Goal: Book appointment/travel/reservation

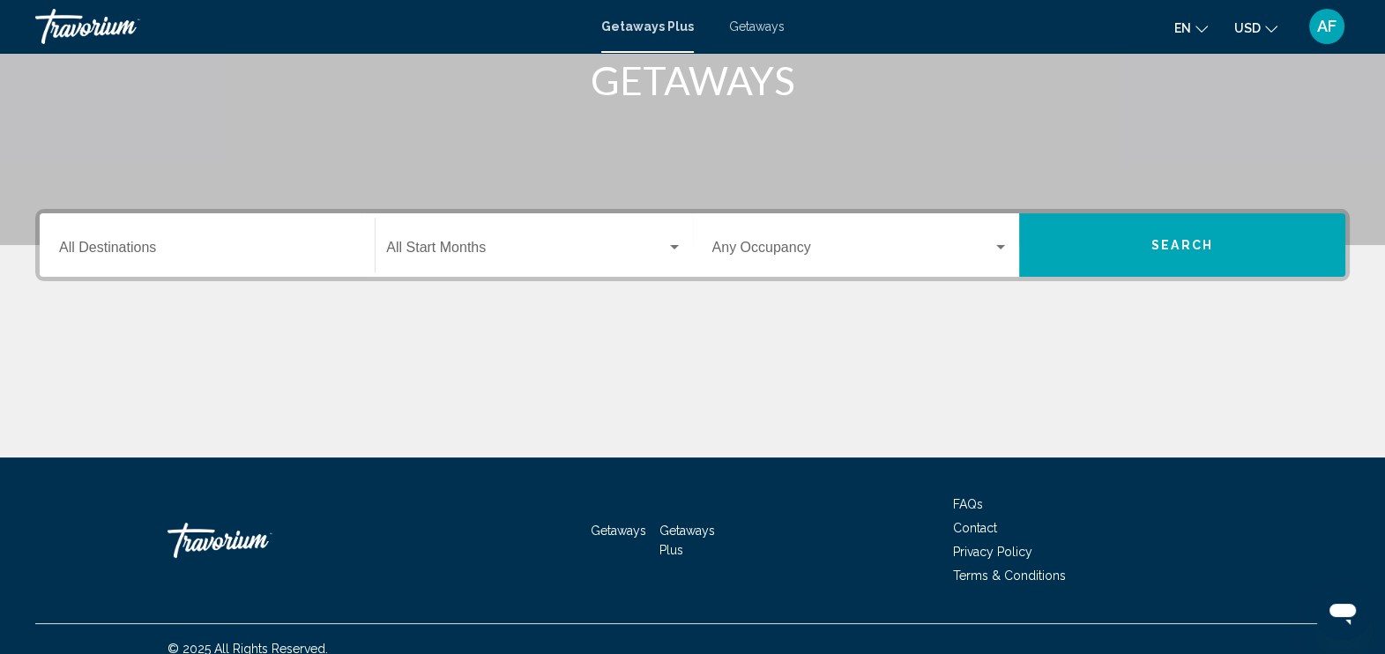
scroll to position [302, 0]
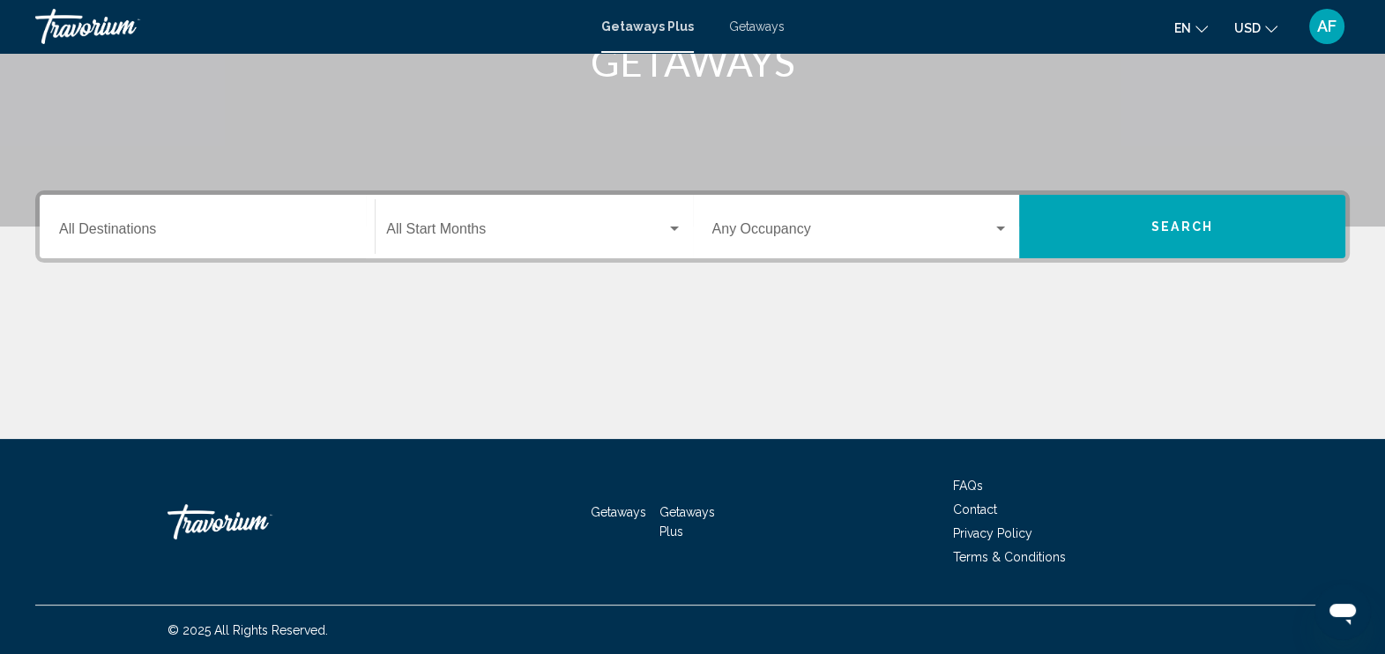
click at [93, 220] on div "Destination All Destinations" at bounding box center [207, 227] width 296 height 56
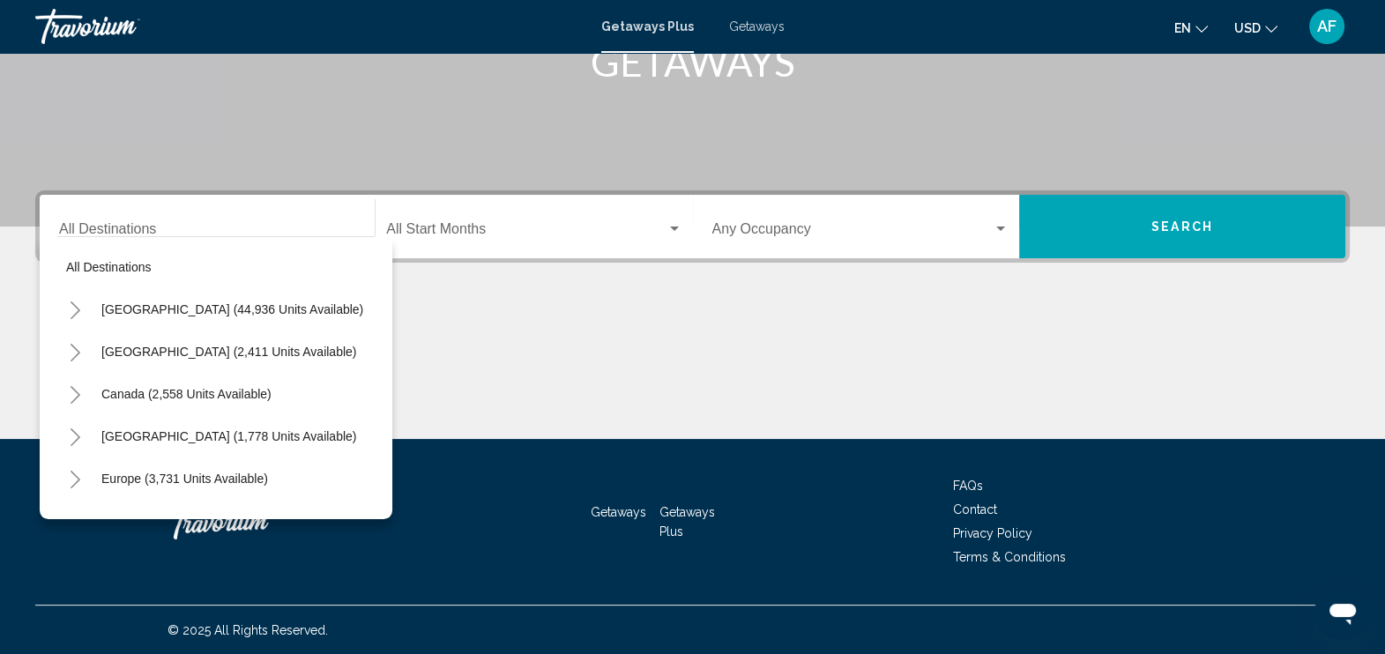
click at [128, 211] on div "Destination All Destinations" at bounding box center [207, 227] width 296 height 56
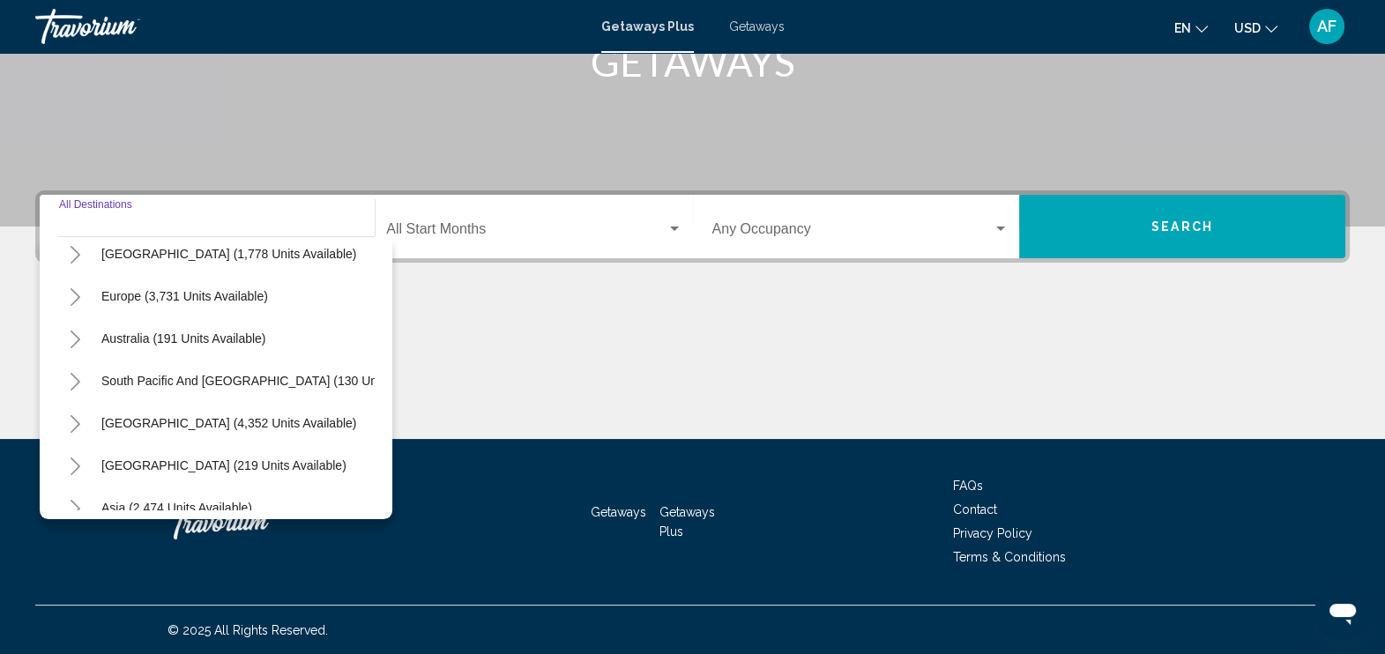
scroll to position [184, 0]
click at [135, 308] on button "Europe (3,731 units available)" at bounding box center [185, 294] width 184 height 41
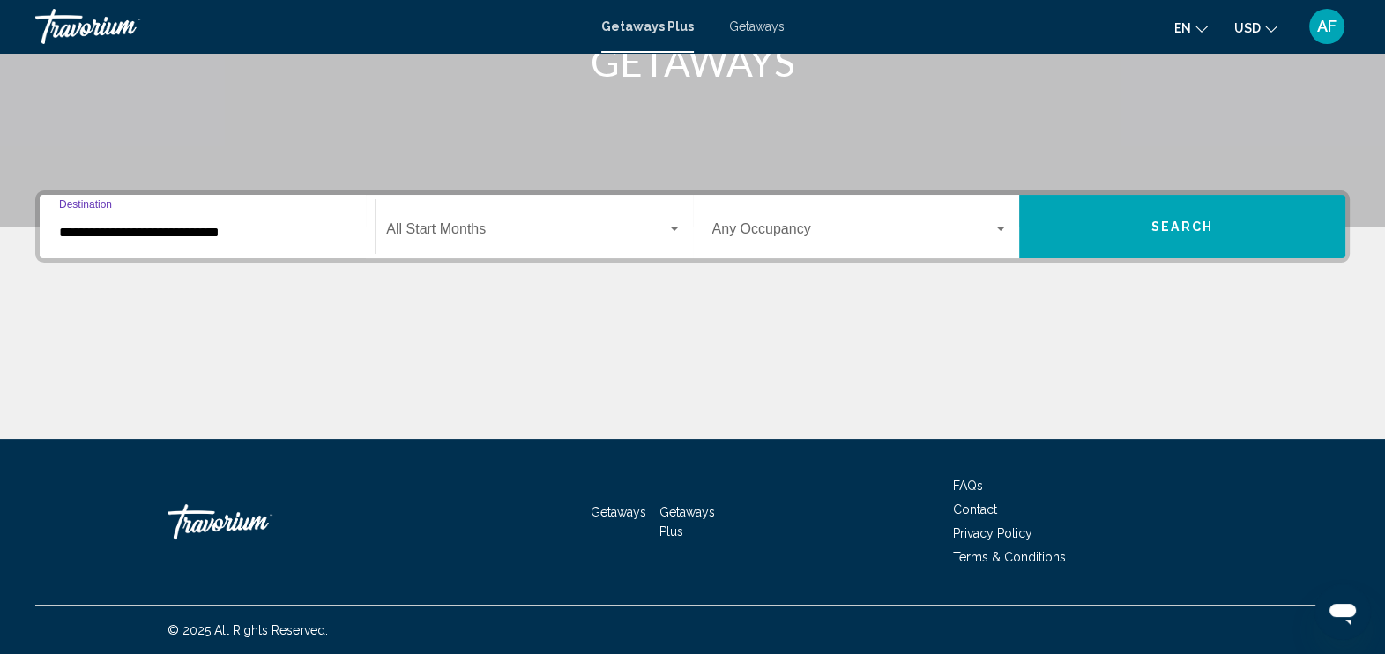
click at [309, 234] on input "**********" at bounding box center [207, 233] width 296 height 16
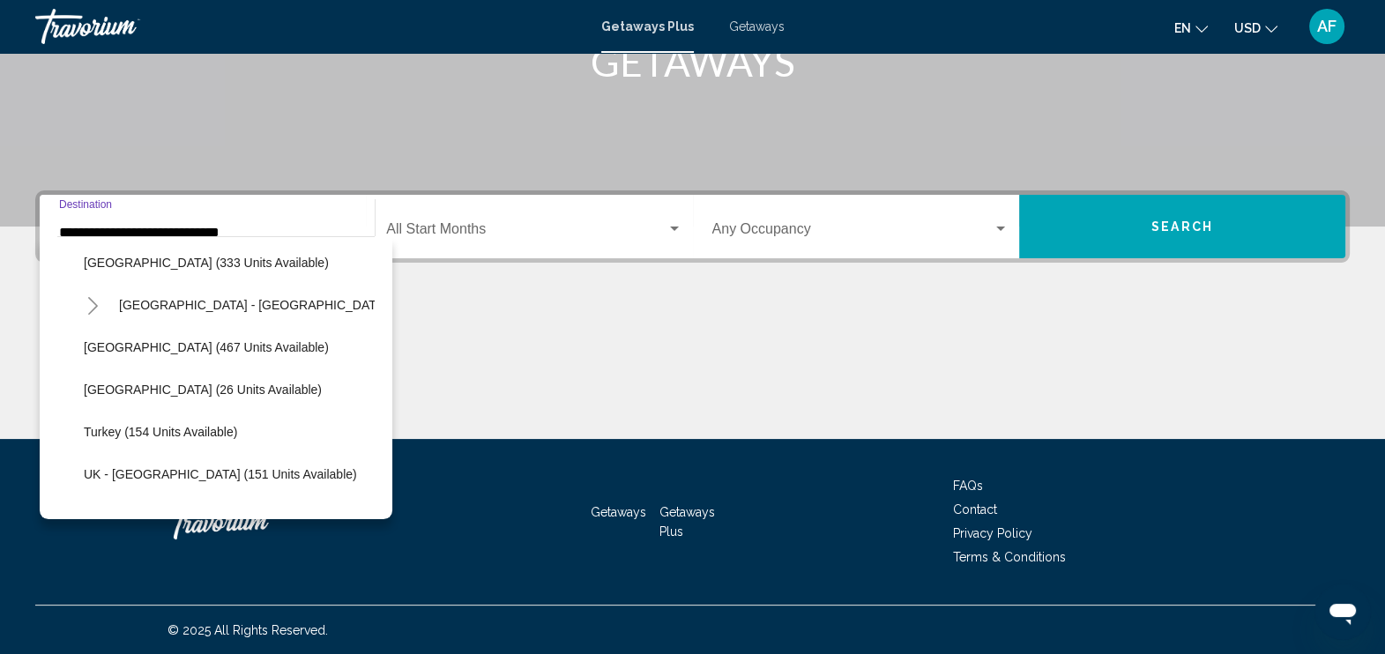
scroll to position [771, 0]
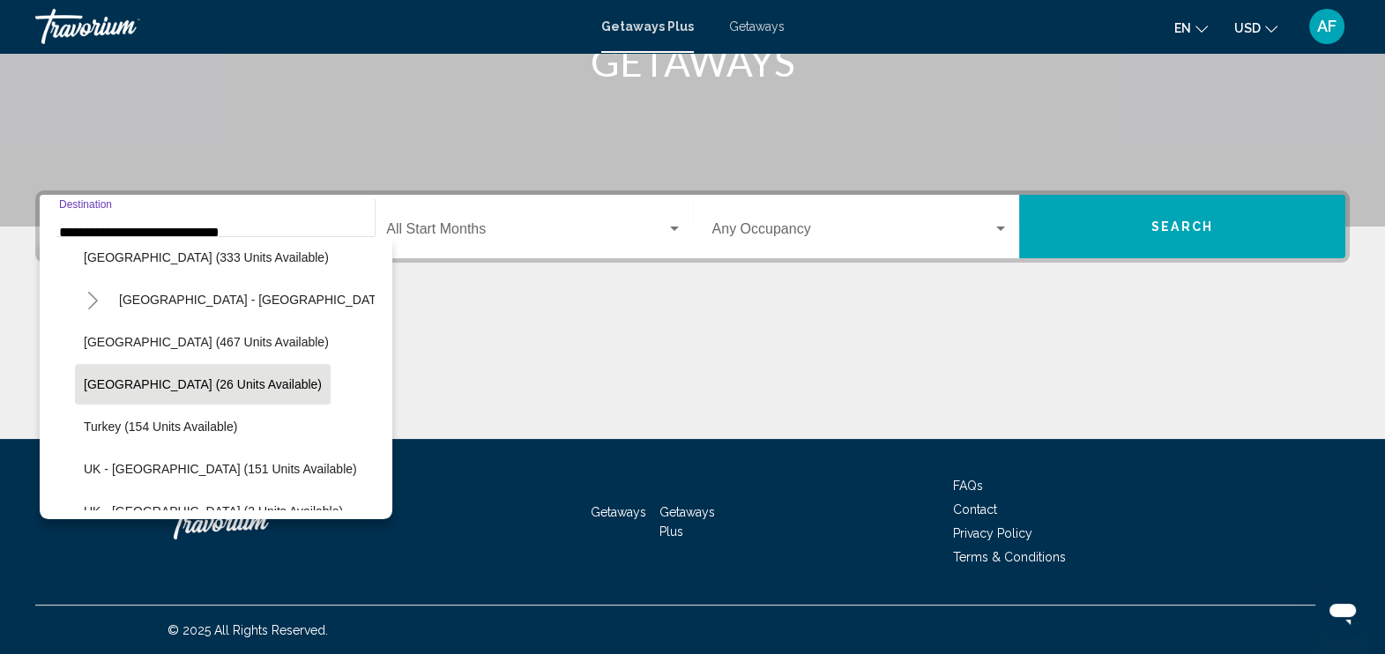
click at [121, 388] on span "[GEOGRAPHIC_DATA] (26 units available)" at bounding box center [203, 384] width 238 height 14
type input "**********"
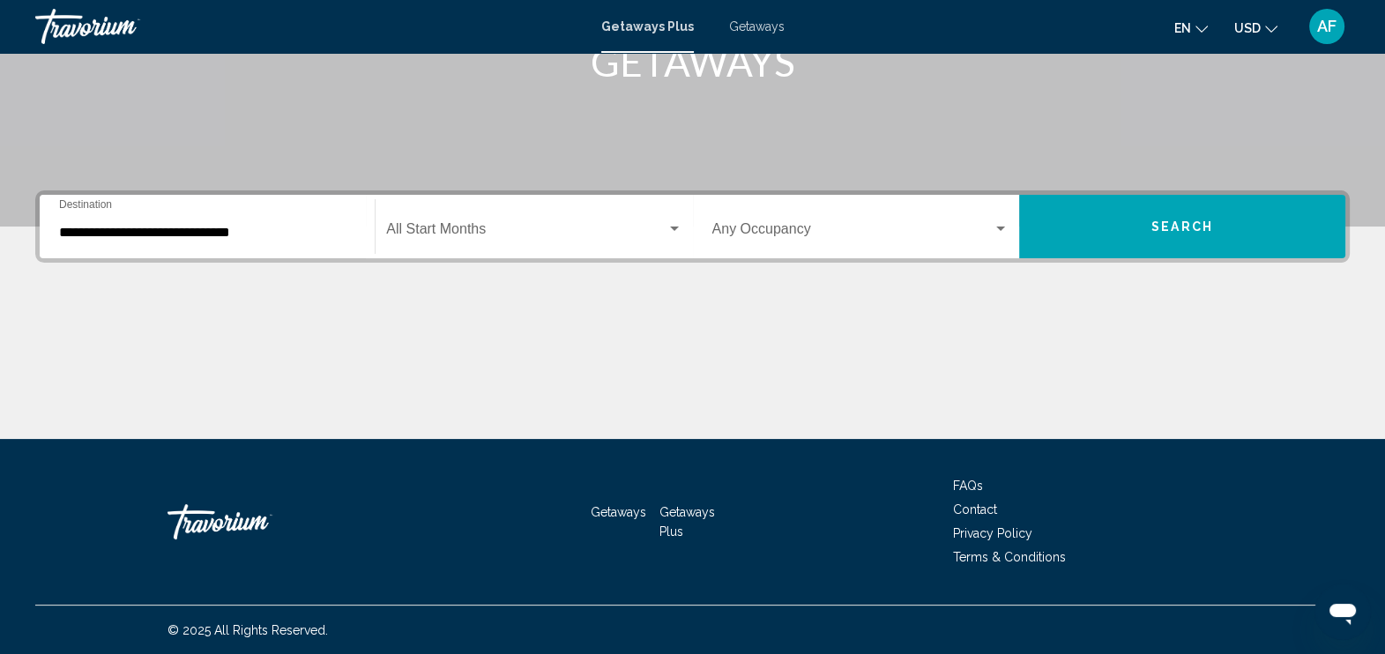
click at [482, 216] on div "Start Month All Start Months" at bounding box center [533, 227] width 295 height 56
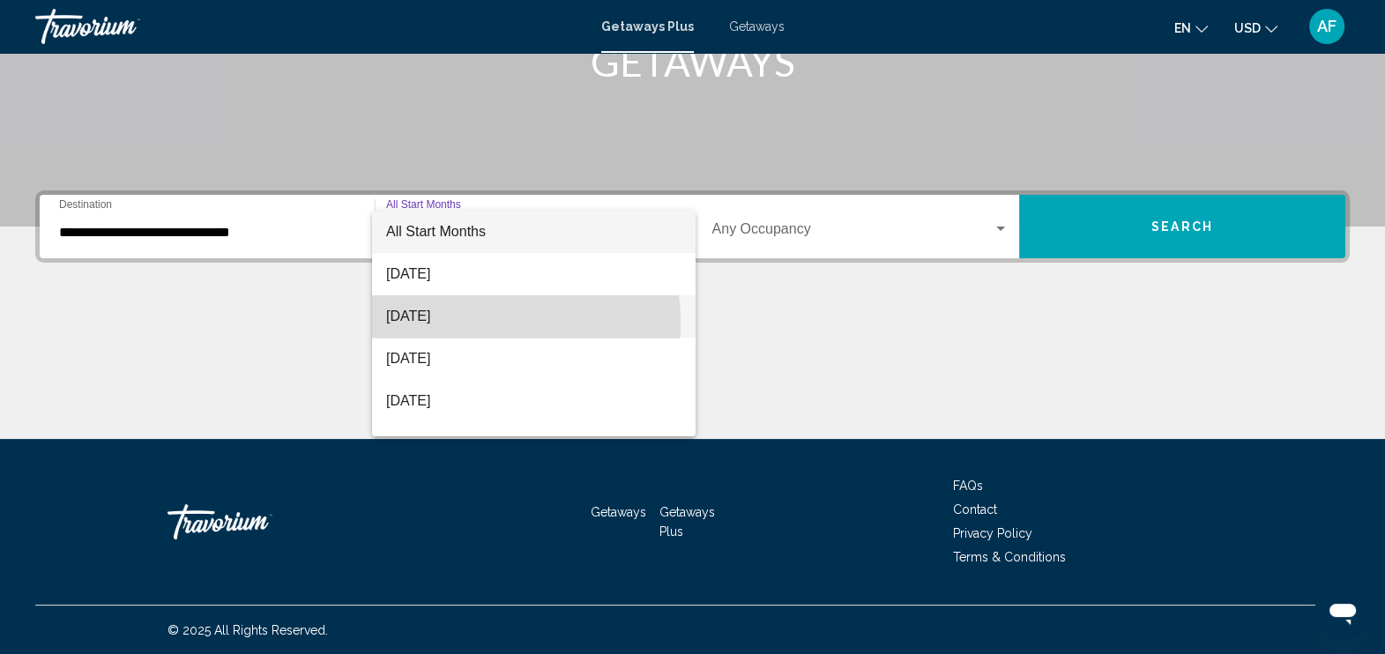
click at [441, 323] on span "[DATE]" at bounding box center [533, 316] width 295 height 42
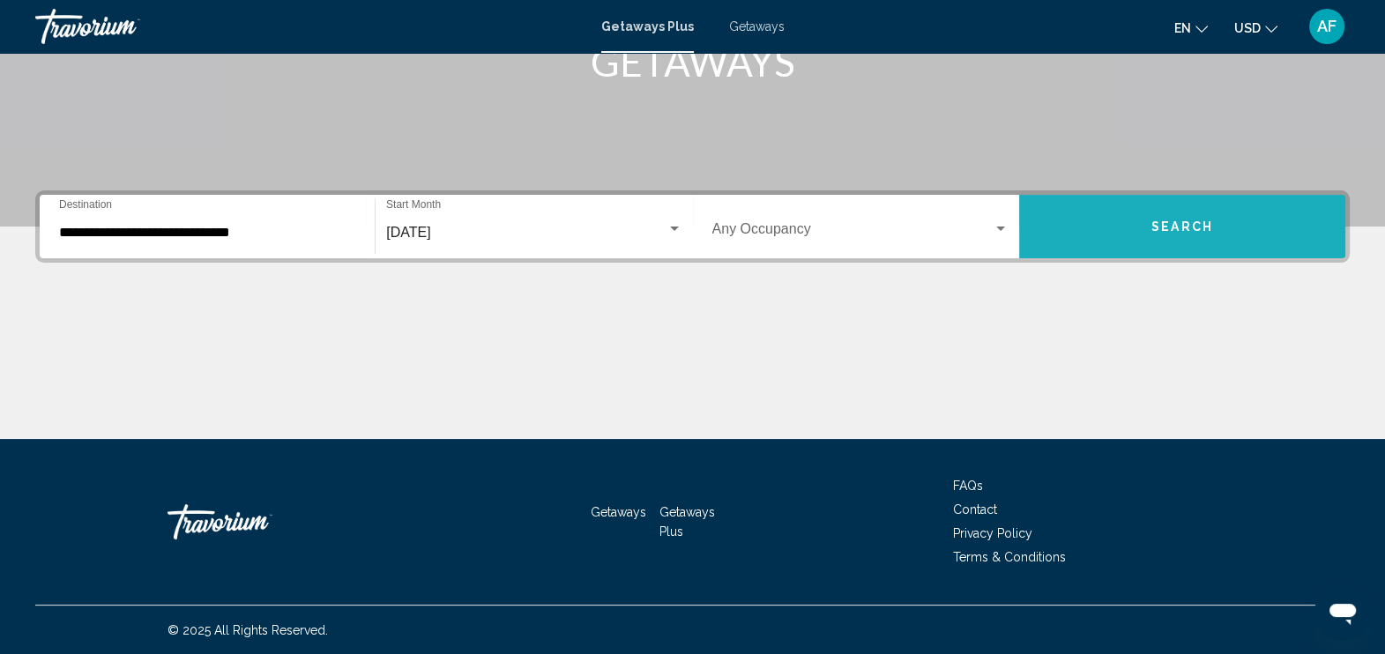
click at [1181, 229] on span "Search" at bounding box center [1182, 227] width 62 height 14
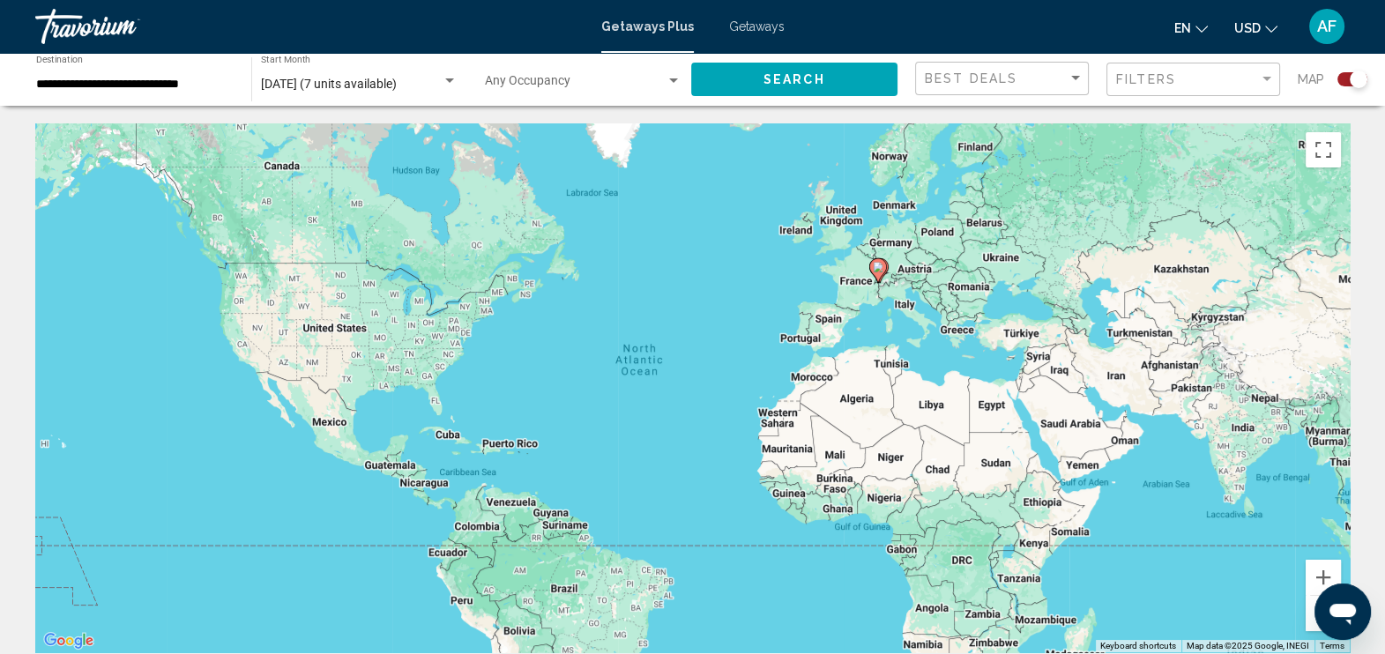
click at [744, 338] on div "To activate drag with keyboard, press Alt + Enter. Once in keyboard drag state,…" at bounding box center [692, 387] width 1314 height 529
click at [786, 85] on span "Search" at bounding box center [794, 80] width 62 height 14
click at [1347, 79] on div "Search widget" at bounding box center [1352, 79] width 30 height 14
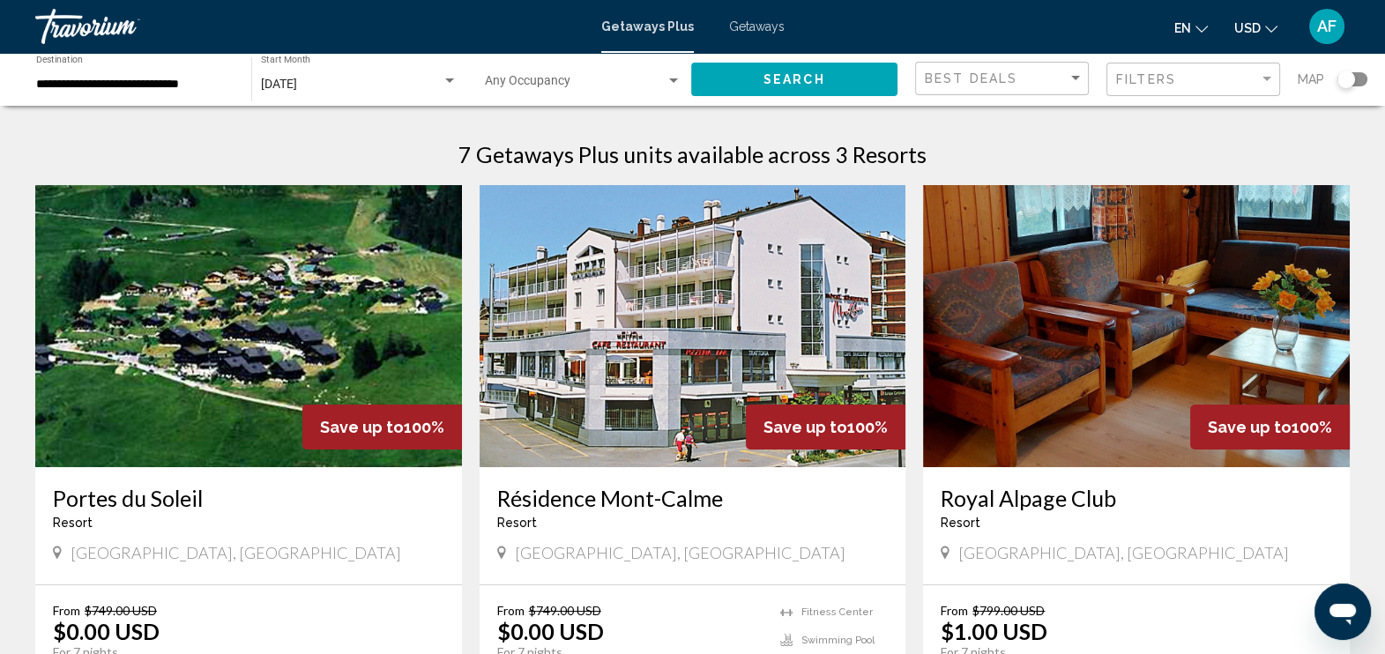
click at [687, 317] on img "Main content" at bounding box center [692, 326] width 427 height 282
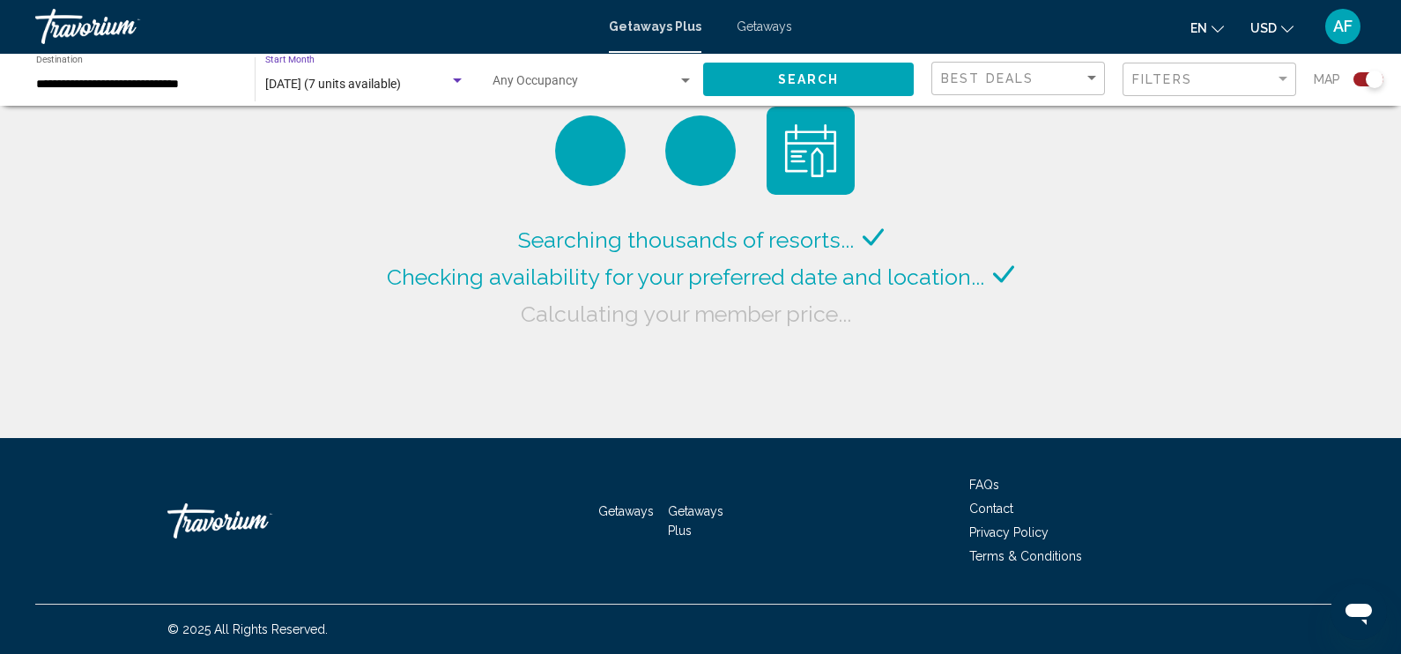
click at [401, 79] on span "[DATE] (7 units available)" at bounding box center [333, 84] width 136 height 14
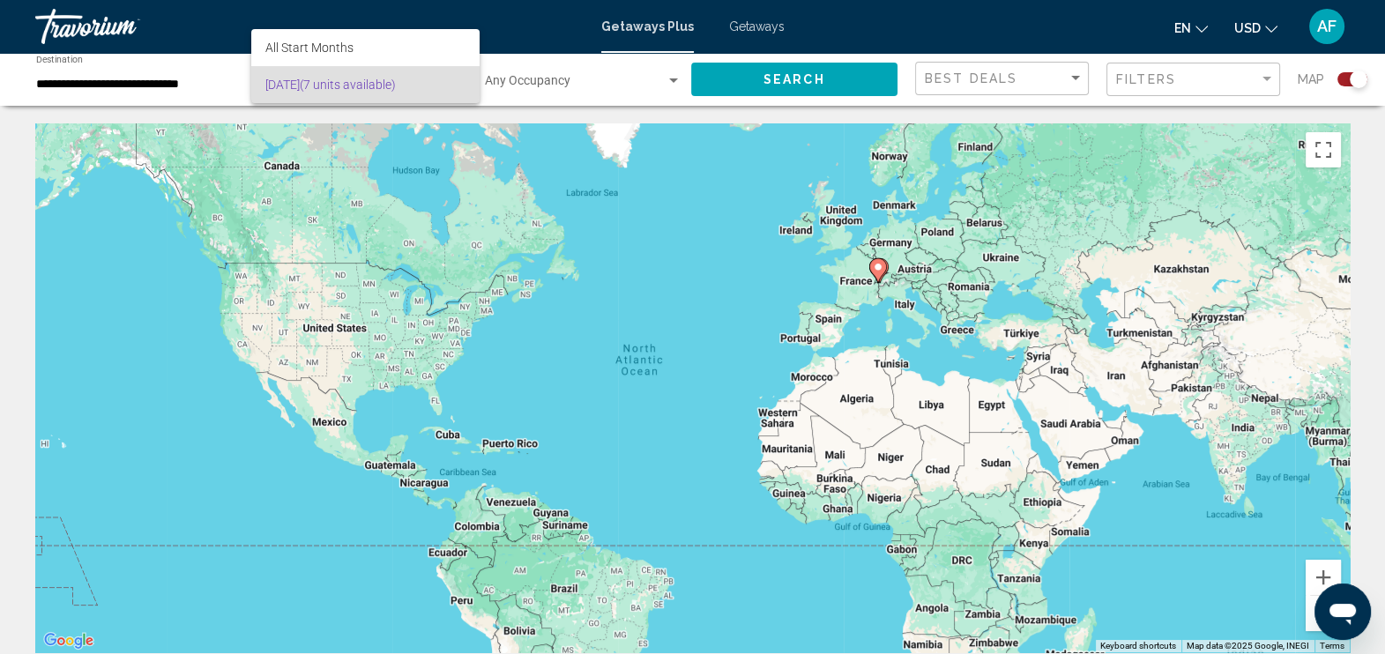
click at [542, 75] on div at bounding box center [692, 327] width 1385 height 654
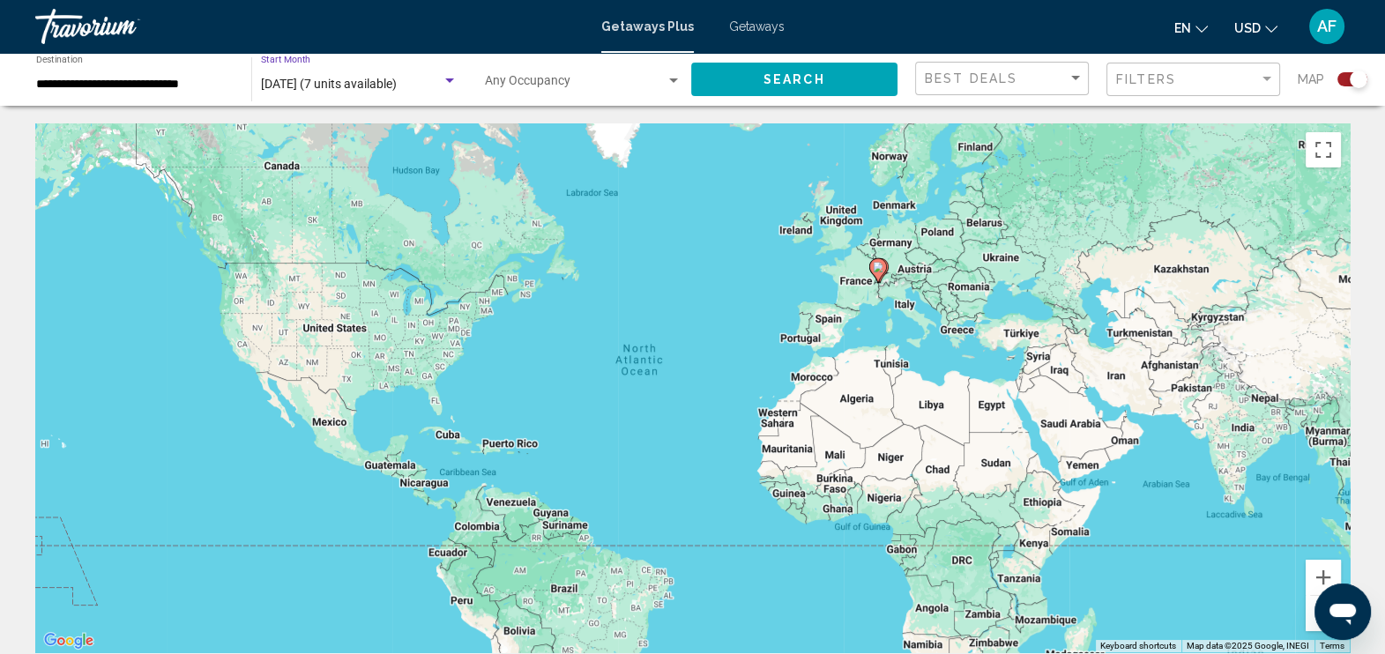
click at [397, 86] on span "[DATE] (7 units available)" at bounding box center [329, 84] width 136 height 14
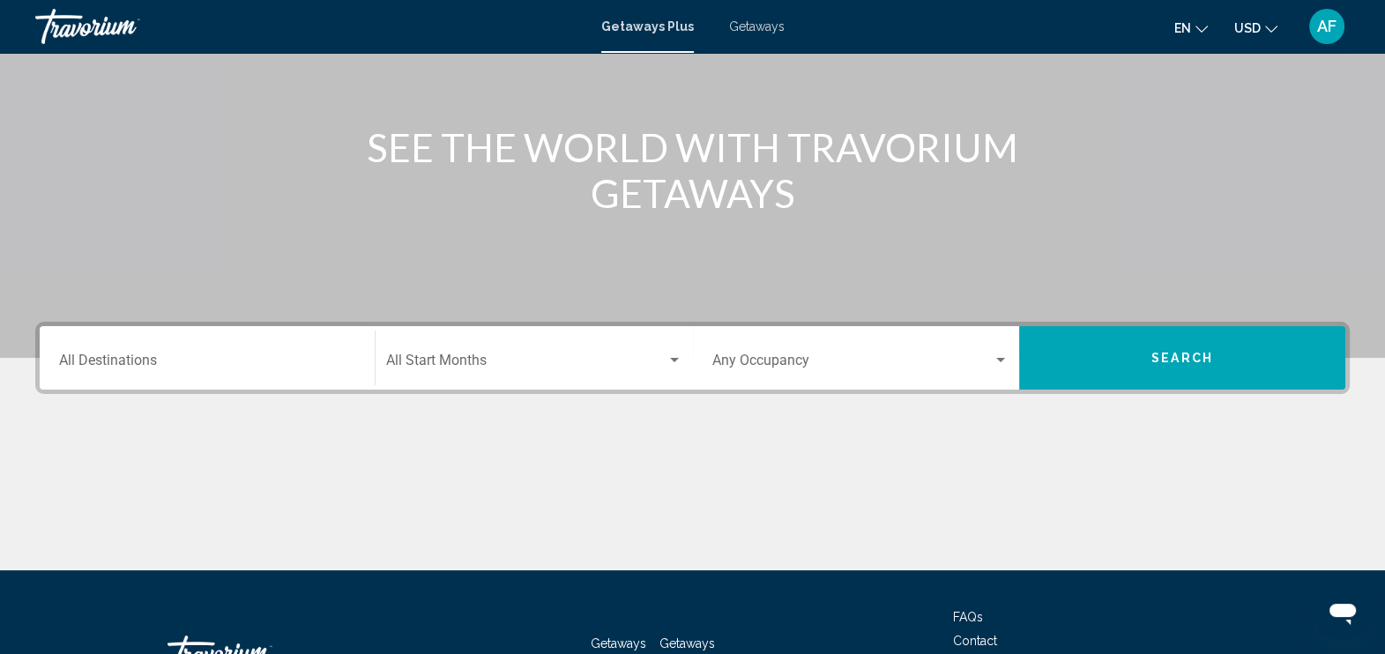
scroll to position [171, 0]
click at [209, 357] on input "Destination All Destinations" at bounding box center [207, 364] width 296 height 16
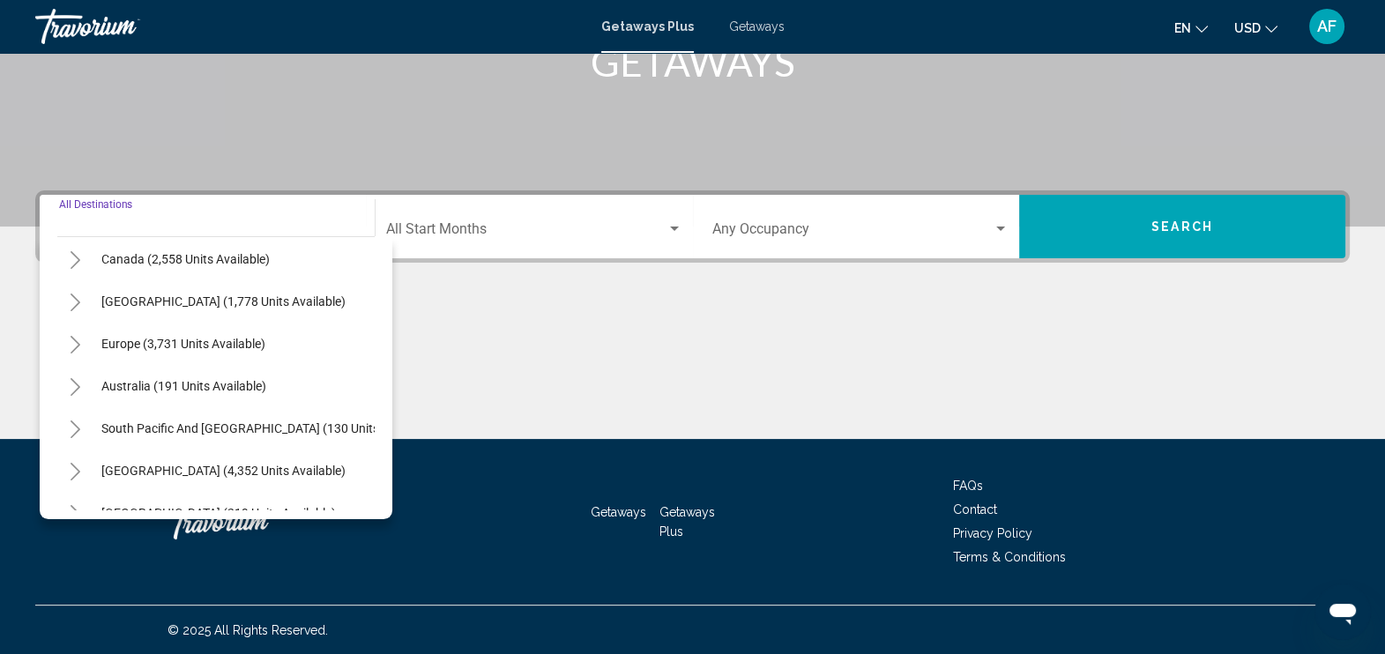
scroll to position [134, 0]
click at [76, 344] on icon "Toggle Europe (3,731 units available)" at bounding box center [75, 346] width 13 height 18
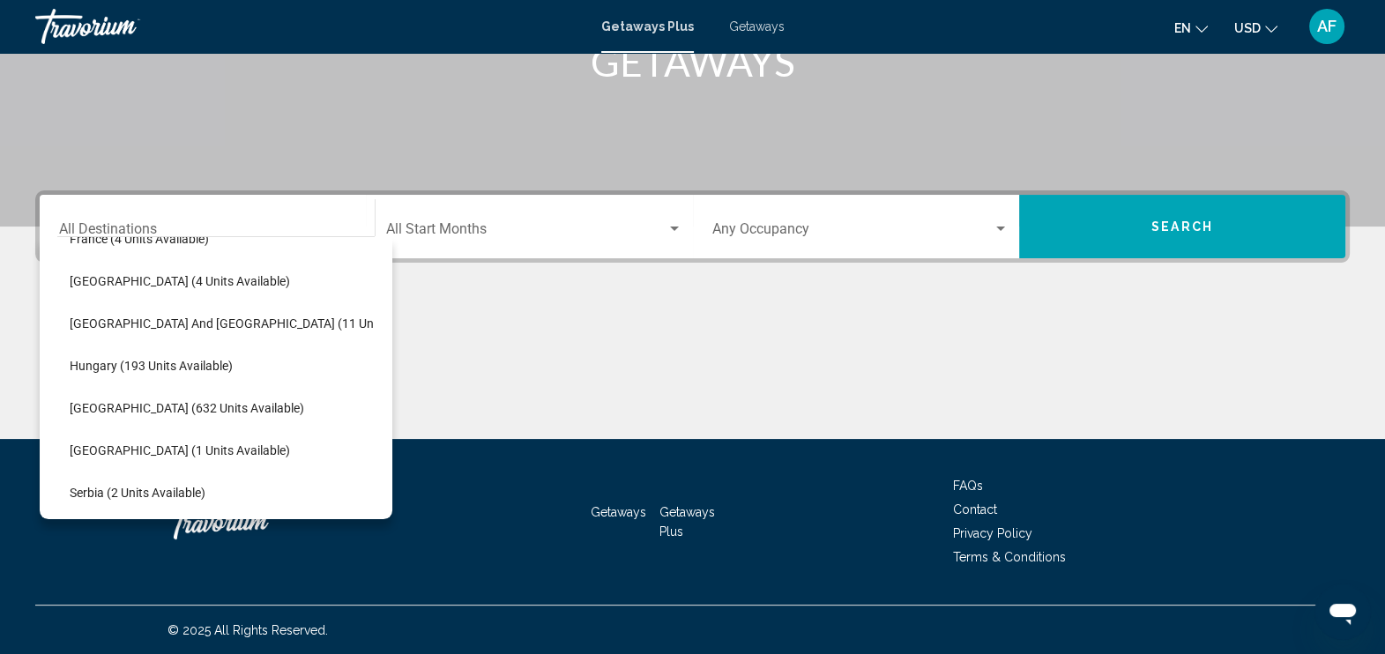
scroll to position [494, 14]
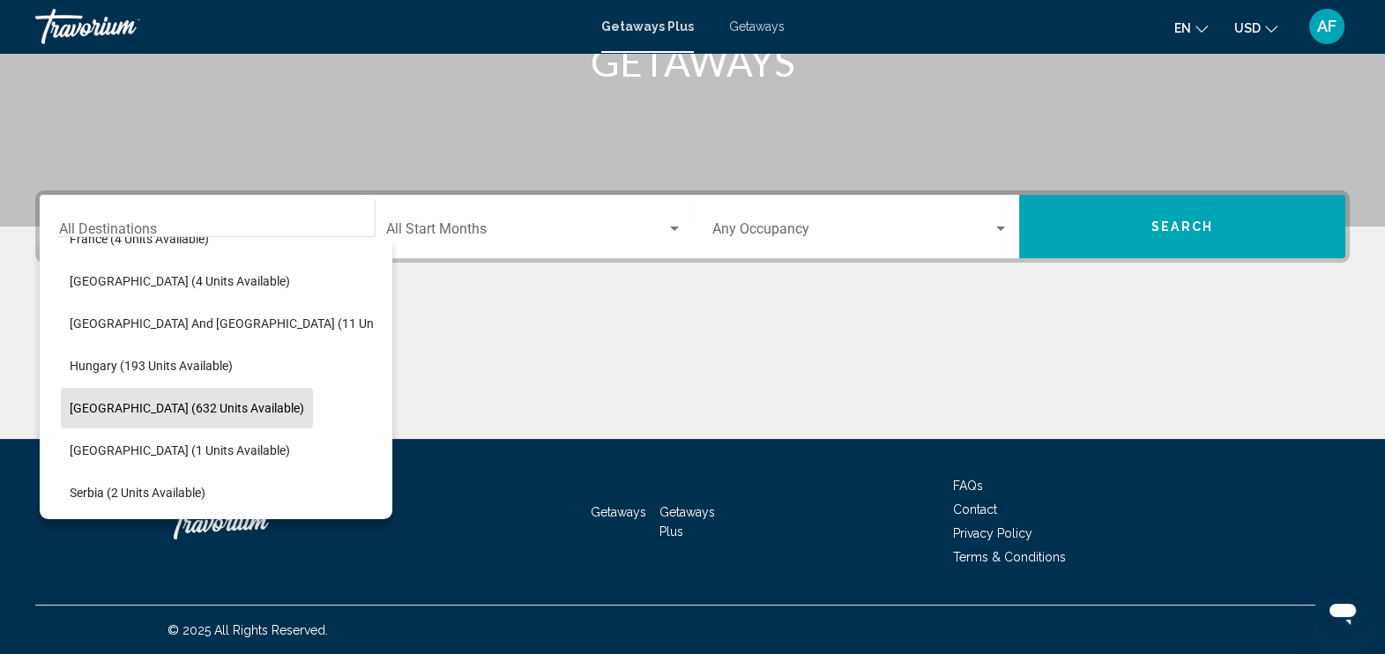
click at [164, 418] on button "[GEOGRAPHIC_DATA] (632 units available)" at bounding box center [187, 408] width 252 height 41
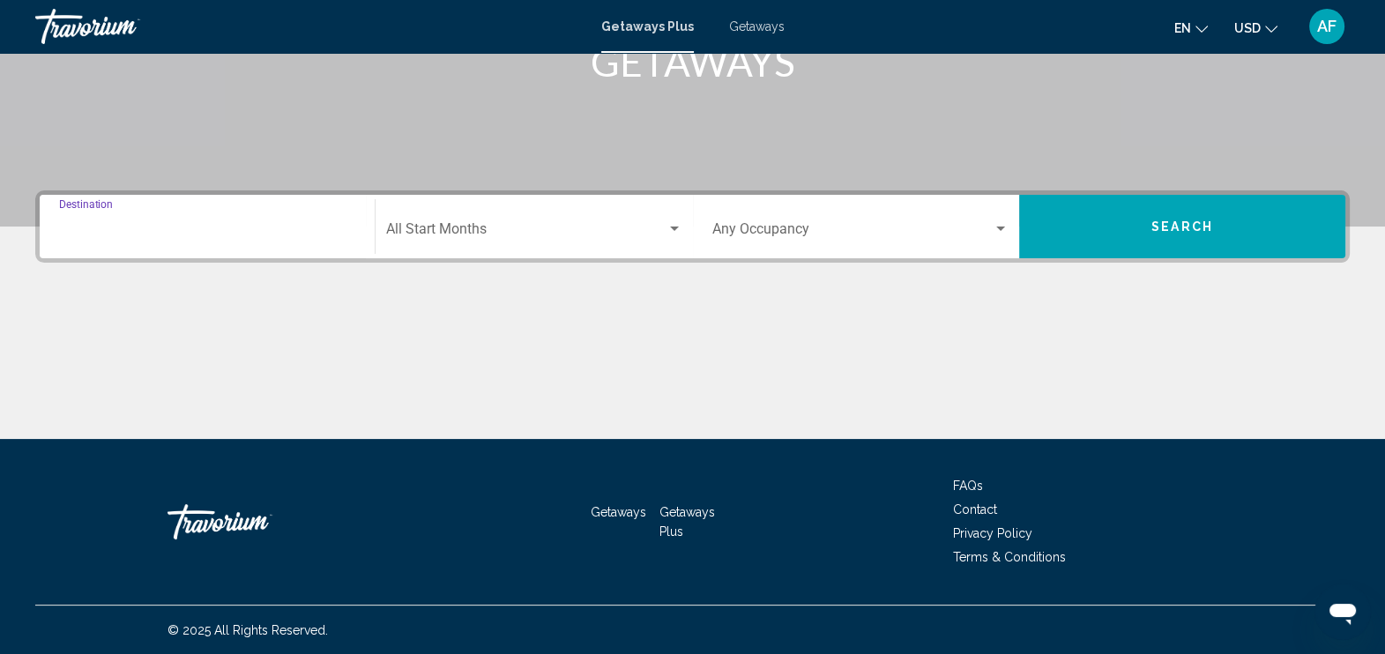
type input "**********"
click at [529, 223] on div "Start Month All Start Months" at bounding box center [533, 227] width 295 height 56
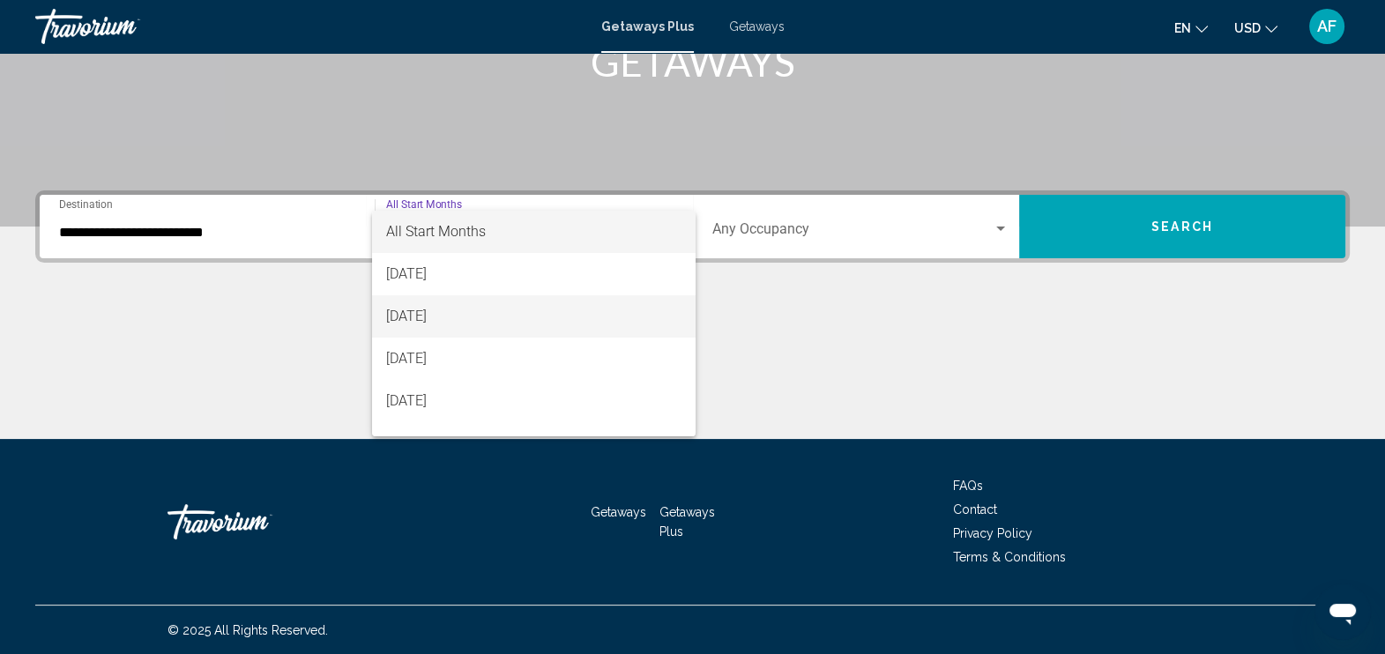
click at [469, 325] on span "[DATE]" at bounding box center [533, 316] width 295 height 42
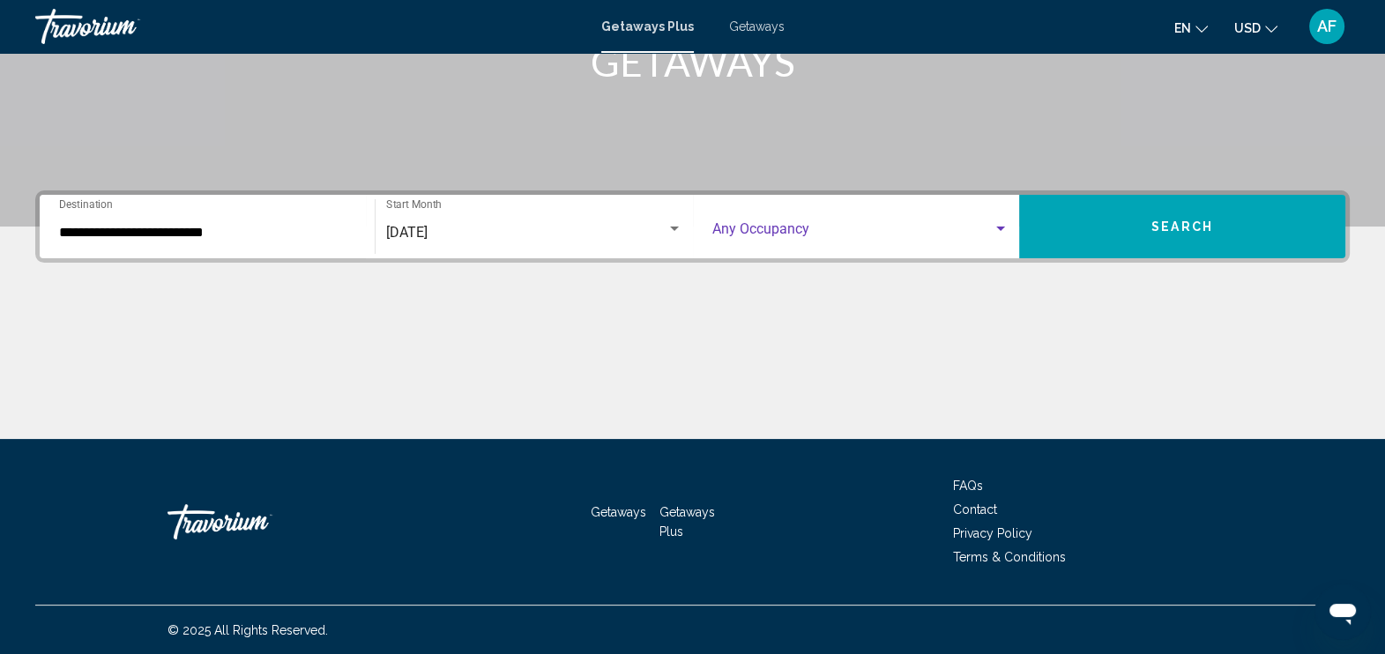
click at [994, 229] on div "Search widget" at bounding box center [1000, 229] width 16 height 14
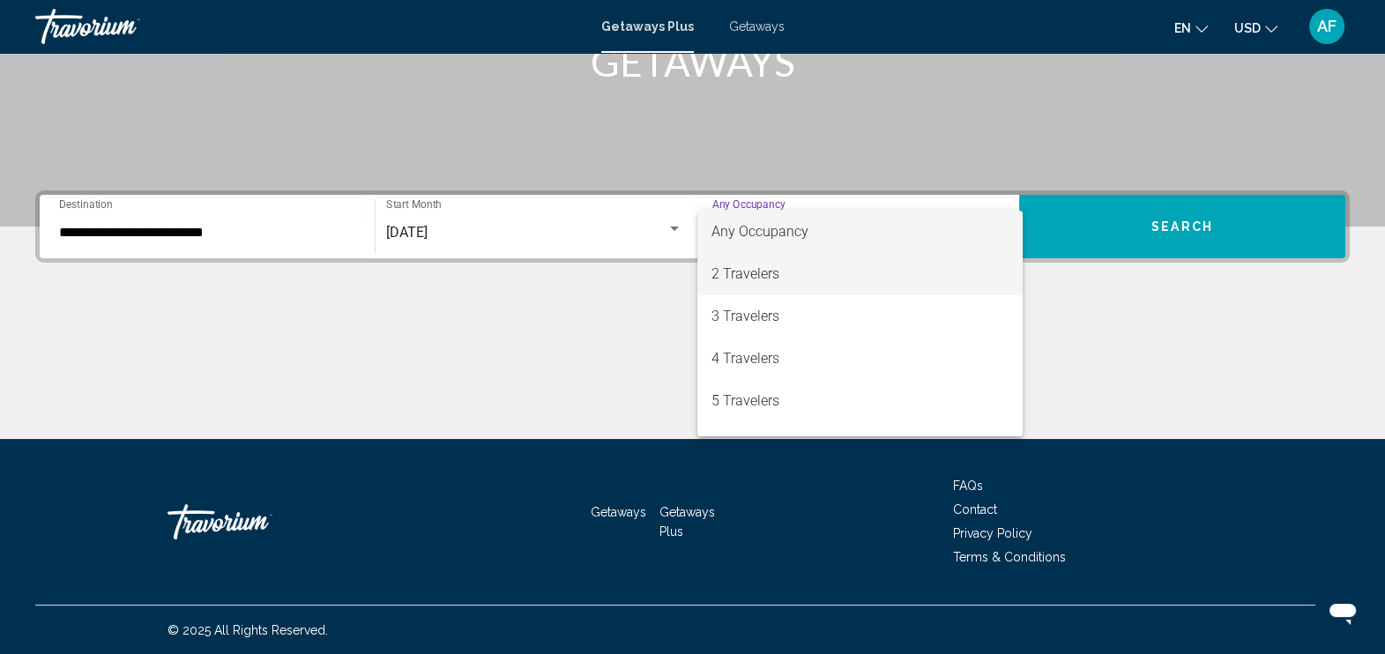
click at [855, 275] on span "2 Travelers" at bounding box center [859, 274] width 296 height 42
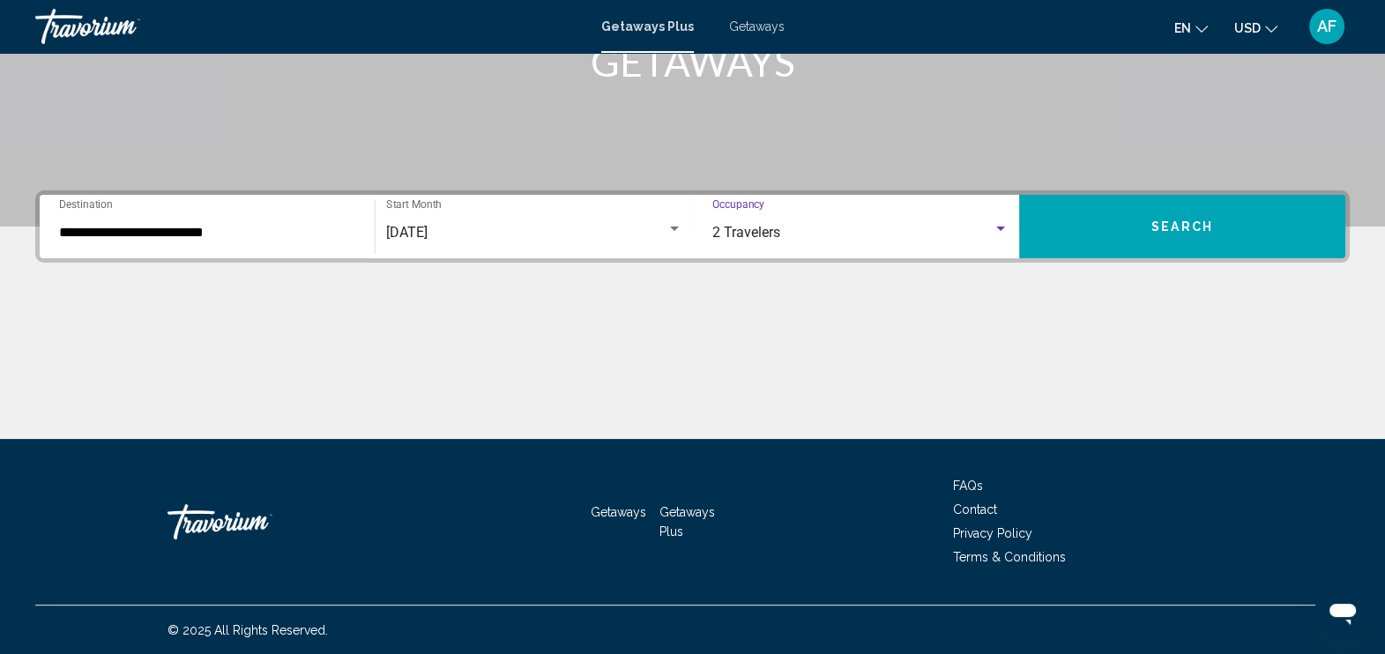
click at [1190, 225] on span "Search" at bounding box center [1182, 227] width 62 height 14
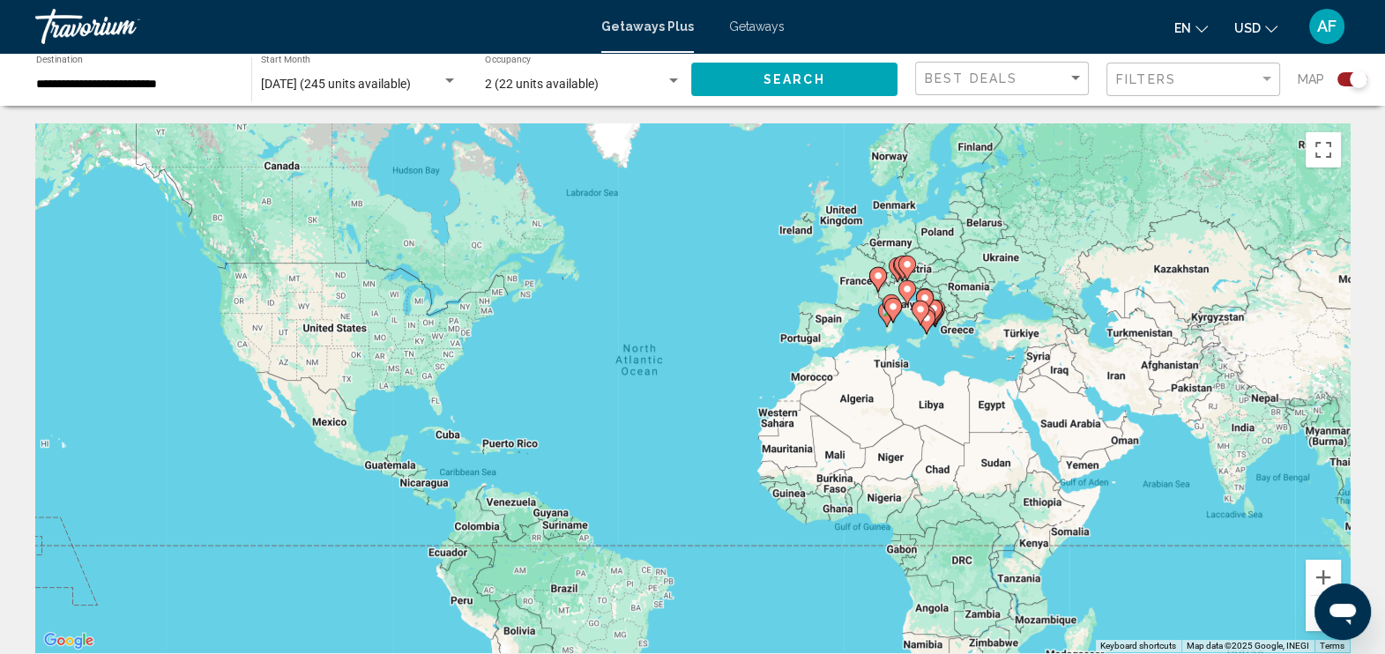
click at [1356, 74] on div "Search widget" at bounding box center [1358, 80] width 18 height 18
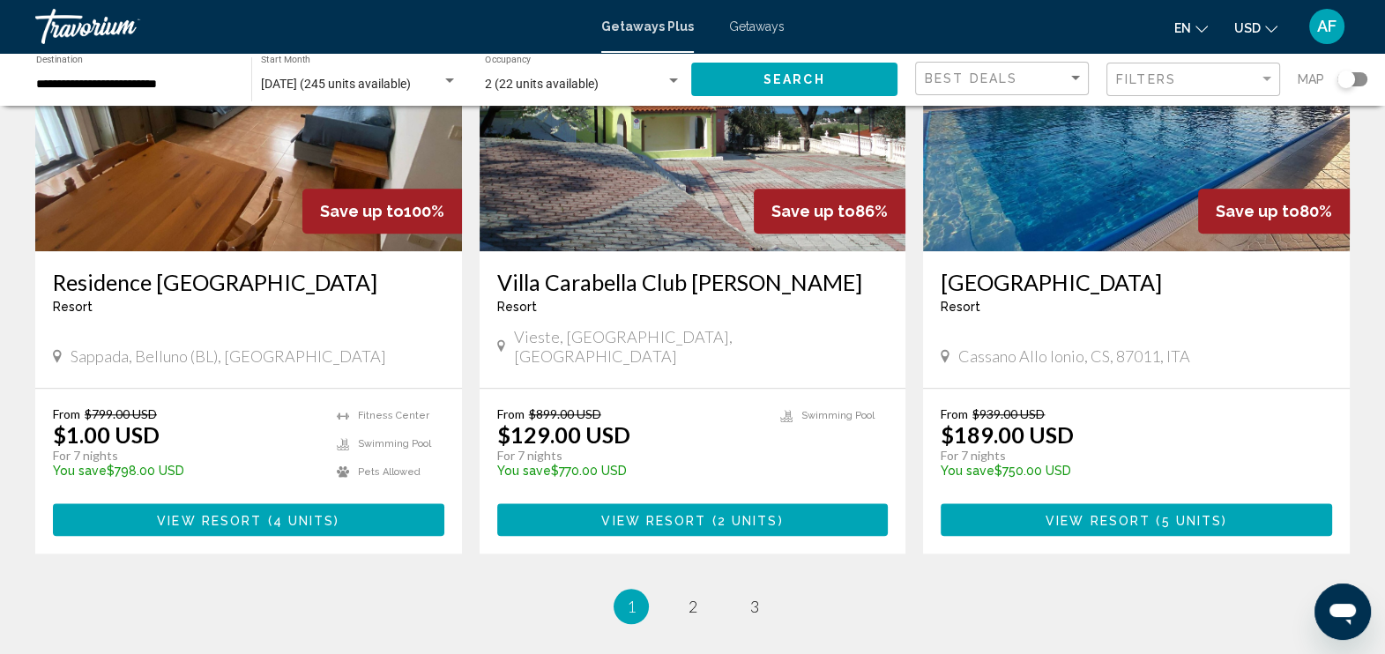
scroll to position [2119, 0]
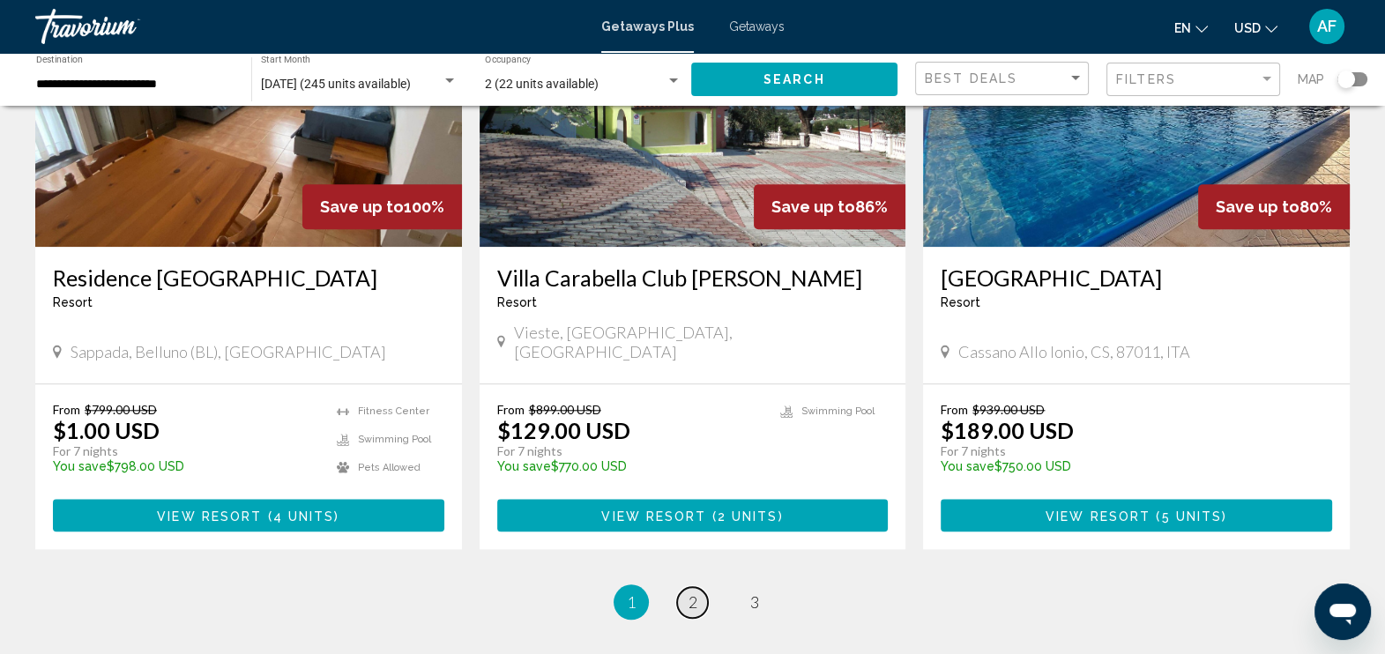
click at [692, 592] on span "2" at bounding box center [692, 601] width 9 height 19
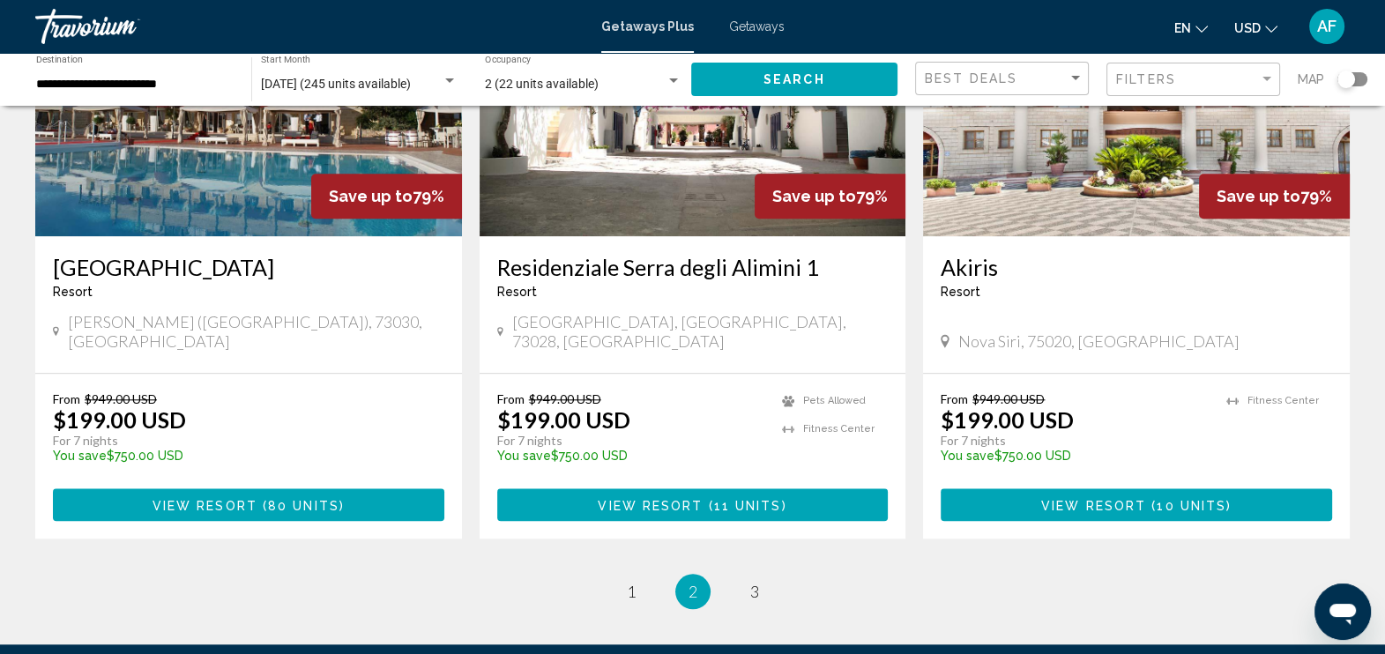
scroll to position [2137, 0]
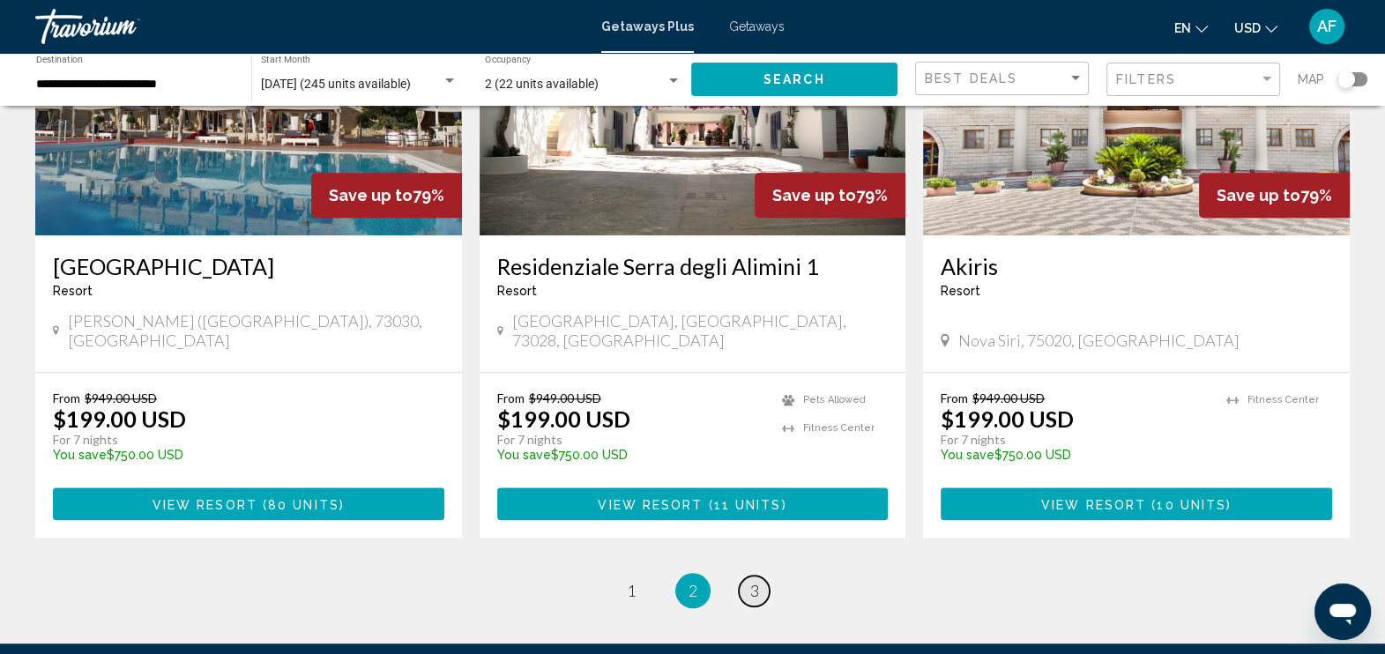
click at [740, 576] on link "page 3" at bounding box center [754, 591] width 31 height 31
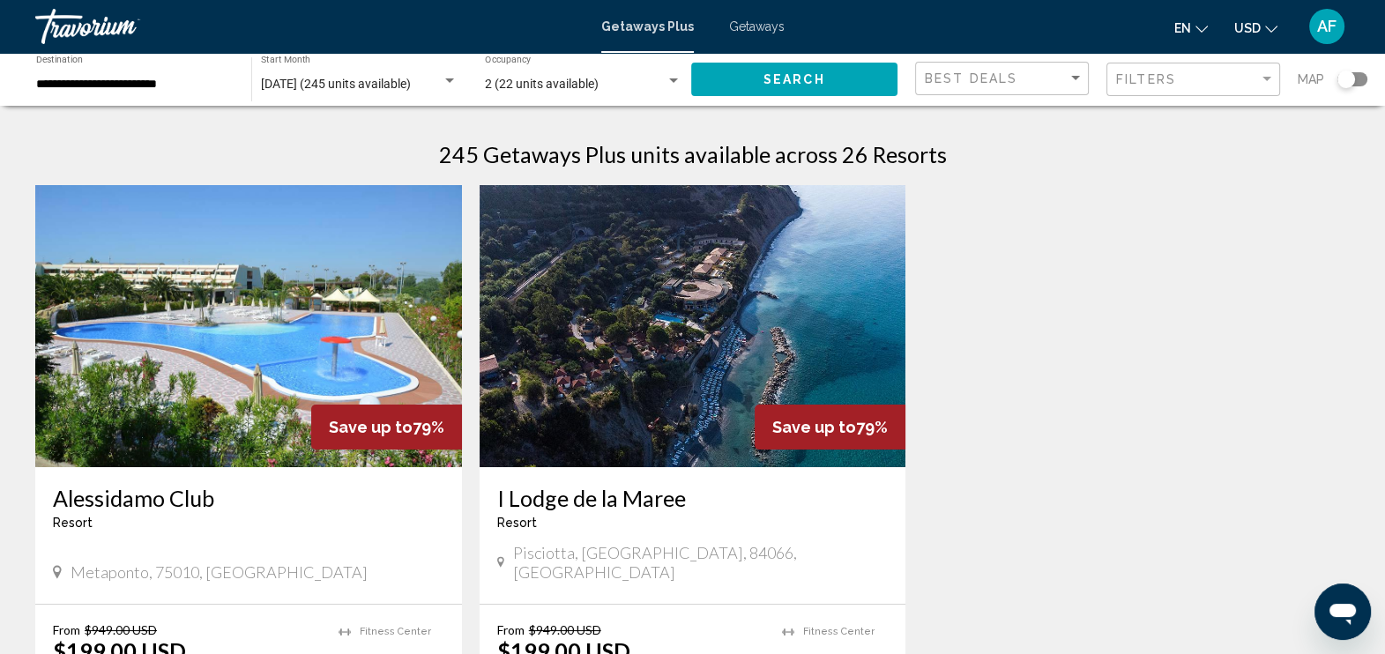
click at [1356, 81] on div "Search widget" at bounding box center [1352, 79] width 30 height 14
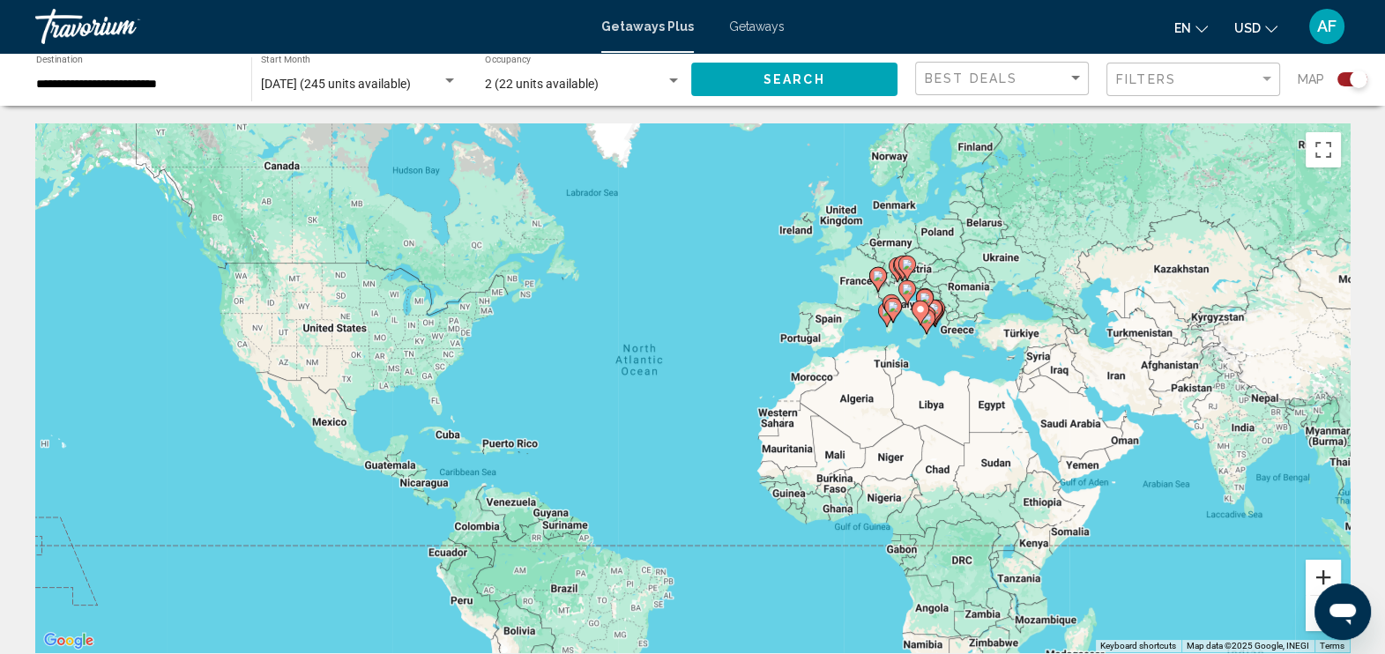
click at [1326, 575] on button "Zoom in" at bounding box center [1322, 577] width 35 height 35
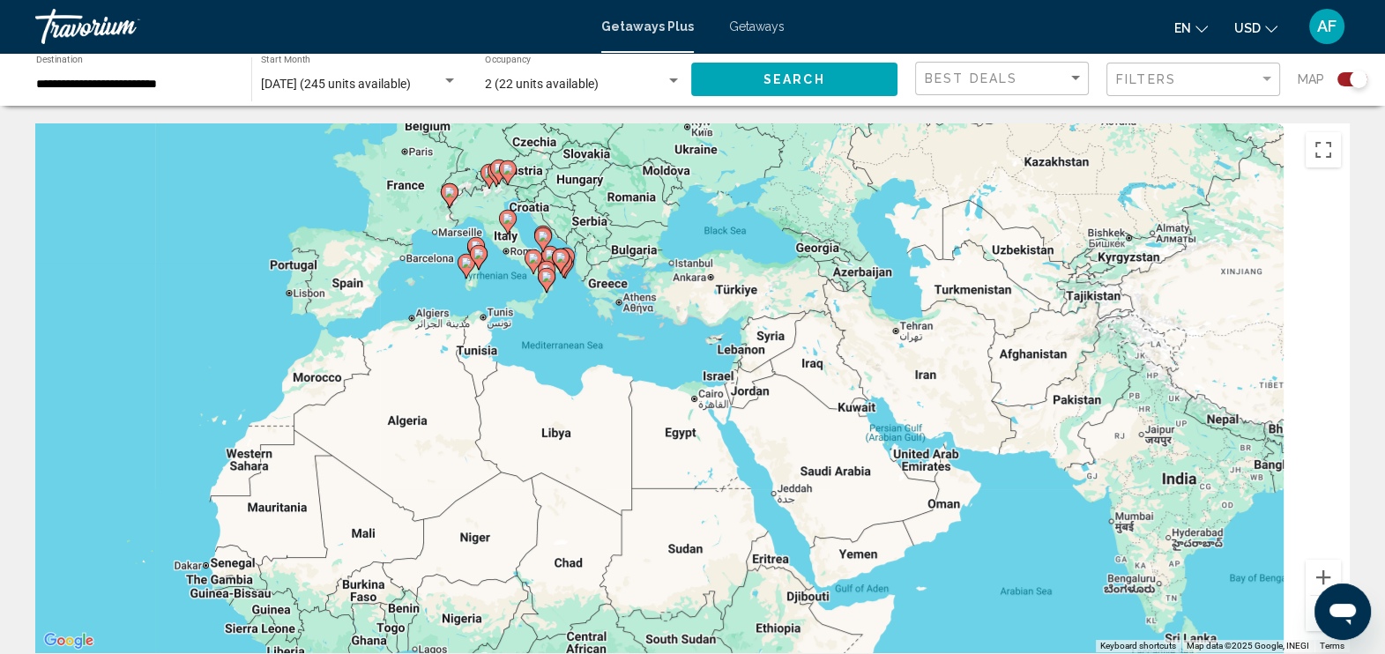
drag, startPoint x: 1215, startPoint y: 401, endPoint x: 585, endPoint y: 407, distance: 630.2
click at [585, 407] on div "To activate drag with keyboard, press Alt + Enter. Once in keyboard drag state,…" at bounding box center [692, 387] width 1314 height 529
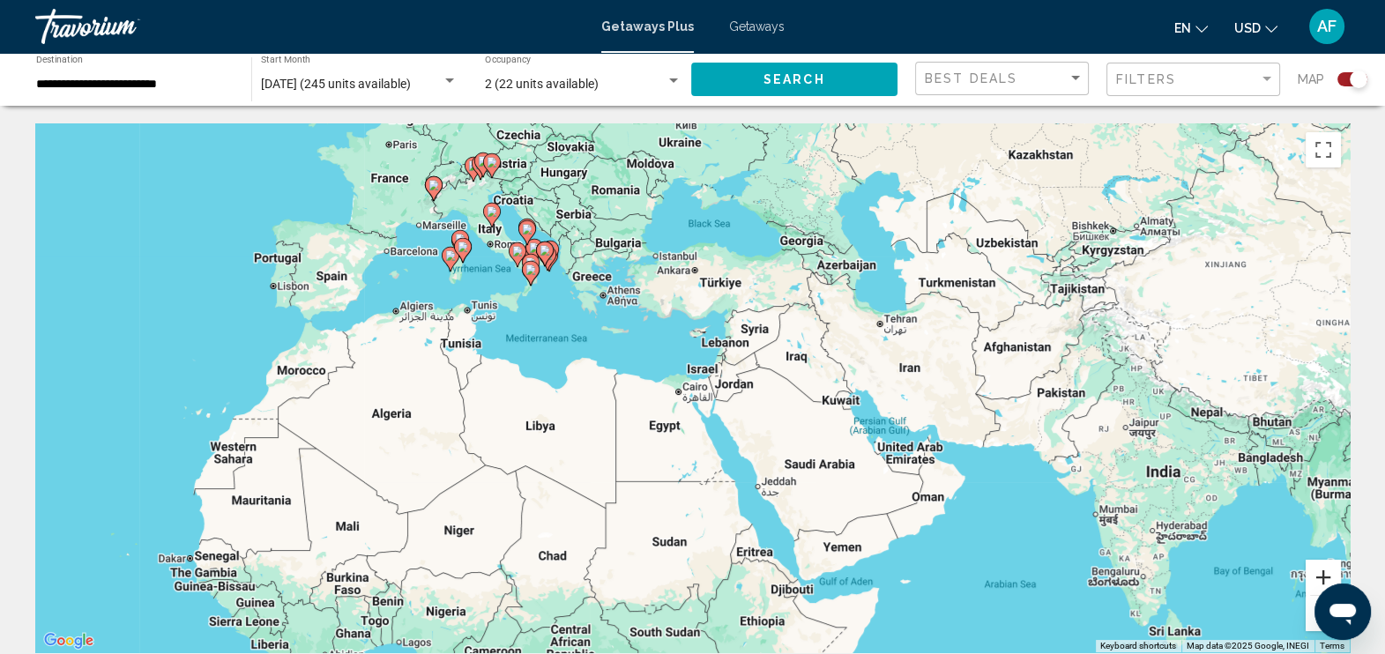
click at [1321, 570] on button "Zoom in" at bounding box center [1322, 577] width 35 height 35
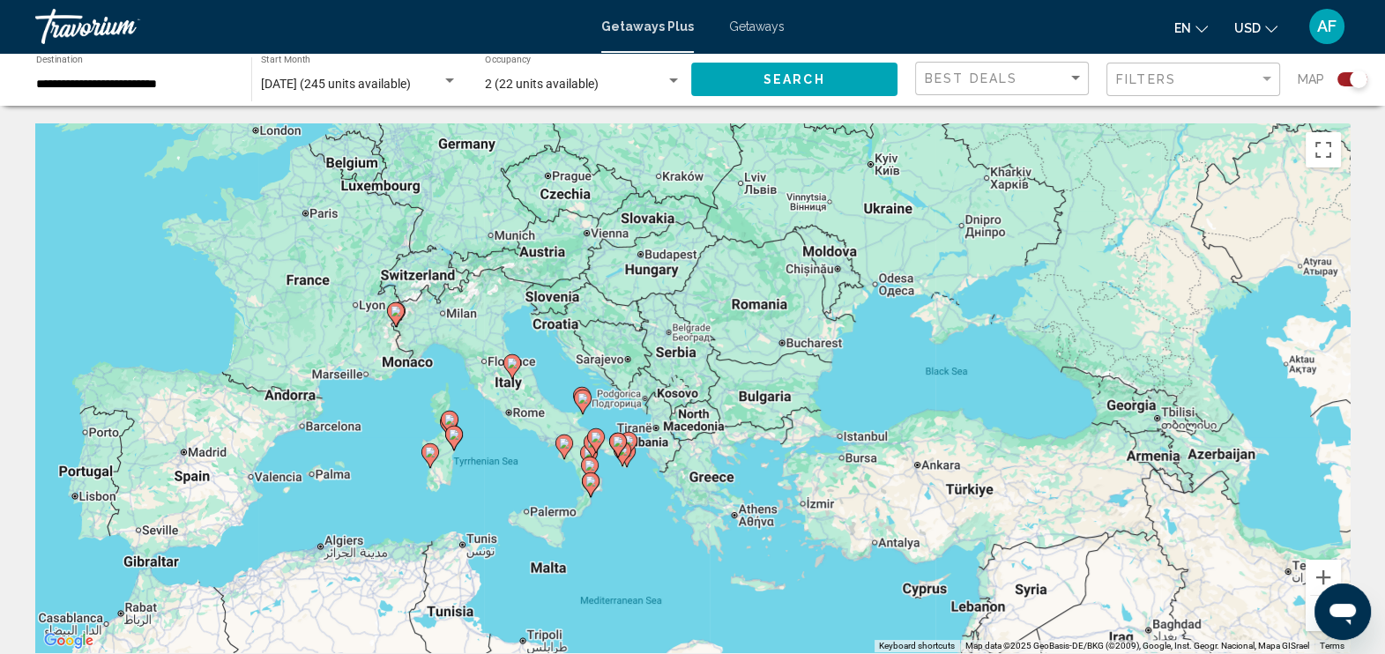
drag, startPoint x: 499, startPoint y: 263, endPoint x: 723, endPoint y: 578, distance: 386.9
click at [723, 578] on div "To activate drag with keyboard, press Alt + Enter. Once in keyboard drag state,…" at bounding box center [692, 387] width 1314 height 529
click at [1319, 577] on button "Zoom in" at bounding box center [1322, 577] width 35 height 35
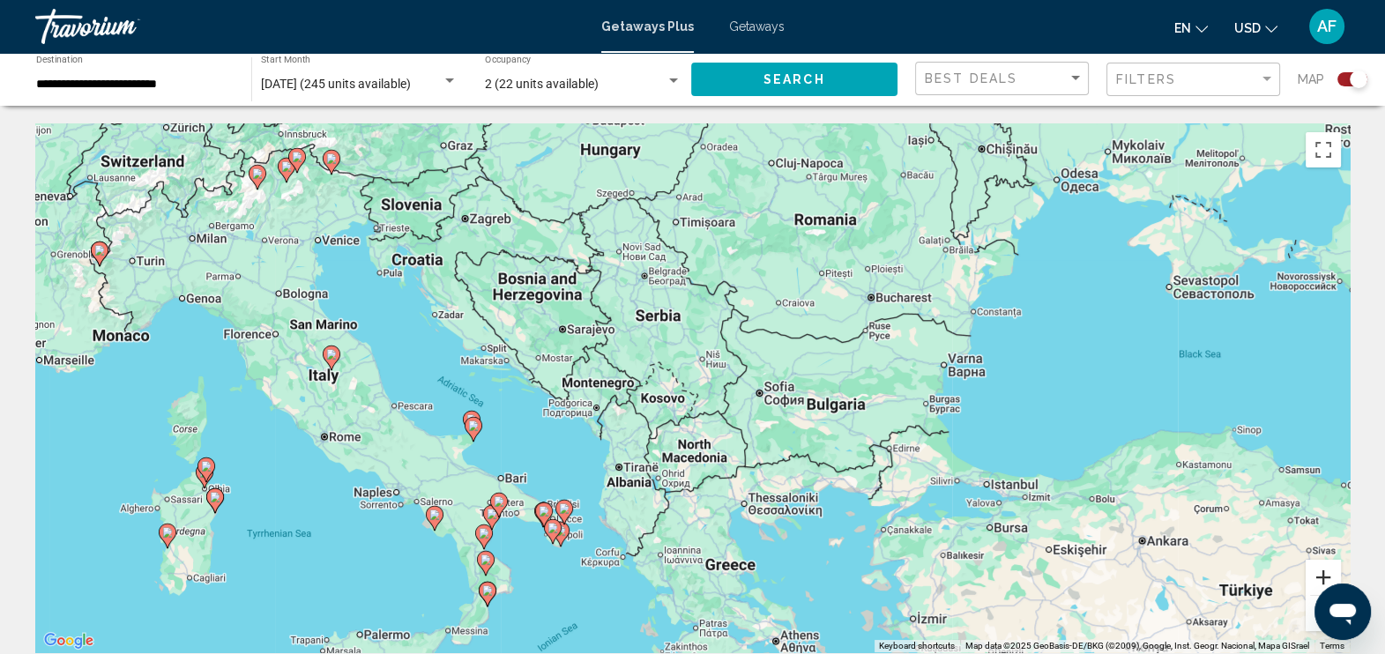
click at [1322, 579] on button "Zoom in" at bounding box center [1322, 577] width 35 height 35
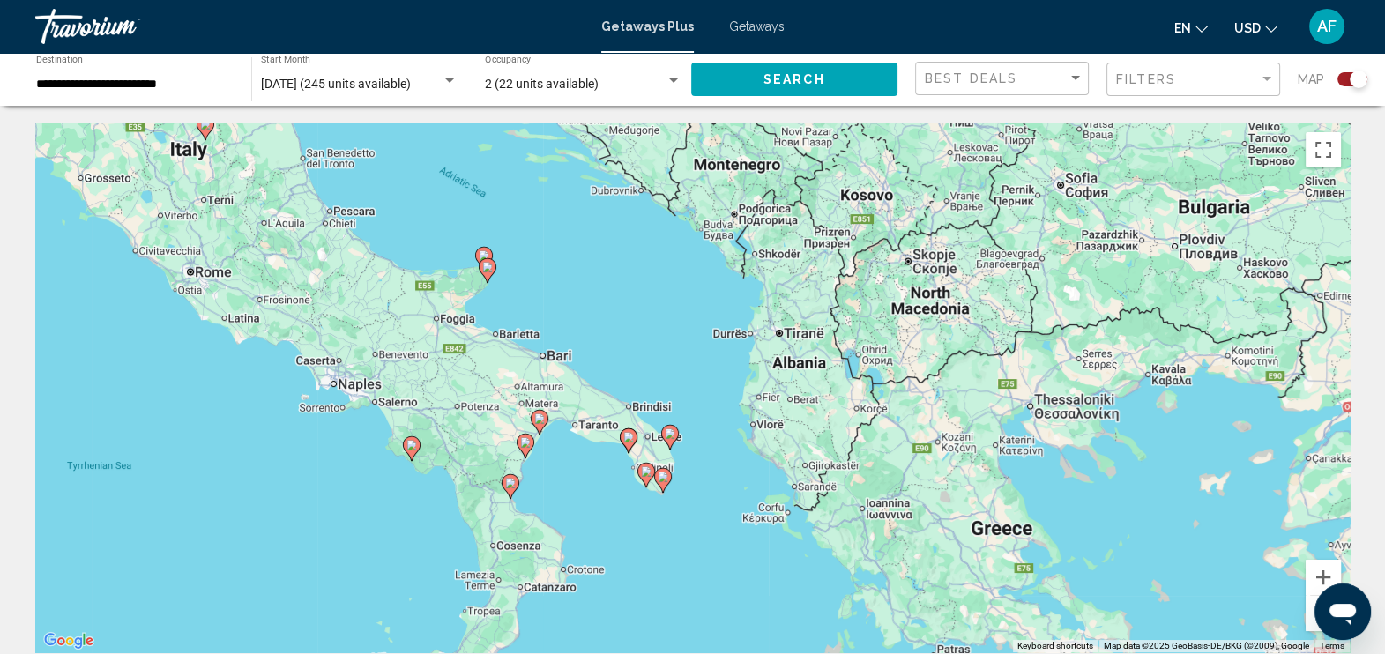
drag, startPoint x: 390, startPoint y: 502, endPoint x: 626, endPoint y: 287, distance: 318.8
click at [626, 287] on div "To activate drag with keyboard, press Alt + Enter. Once in keyboard drag state,…" at bounding box center [692, 387] width 1314 height 529
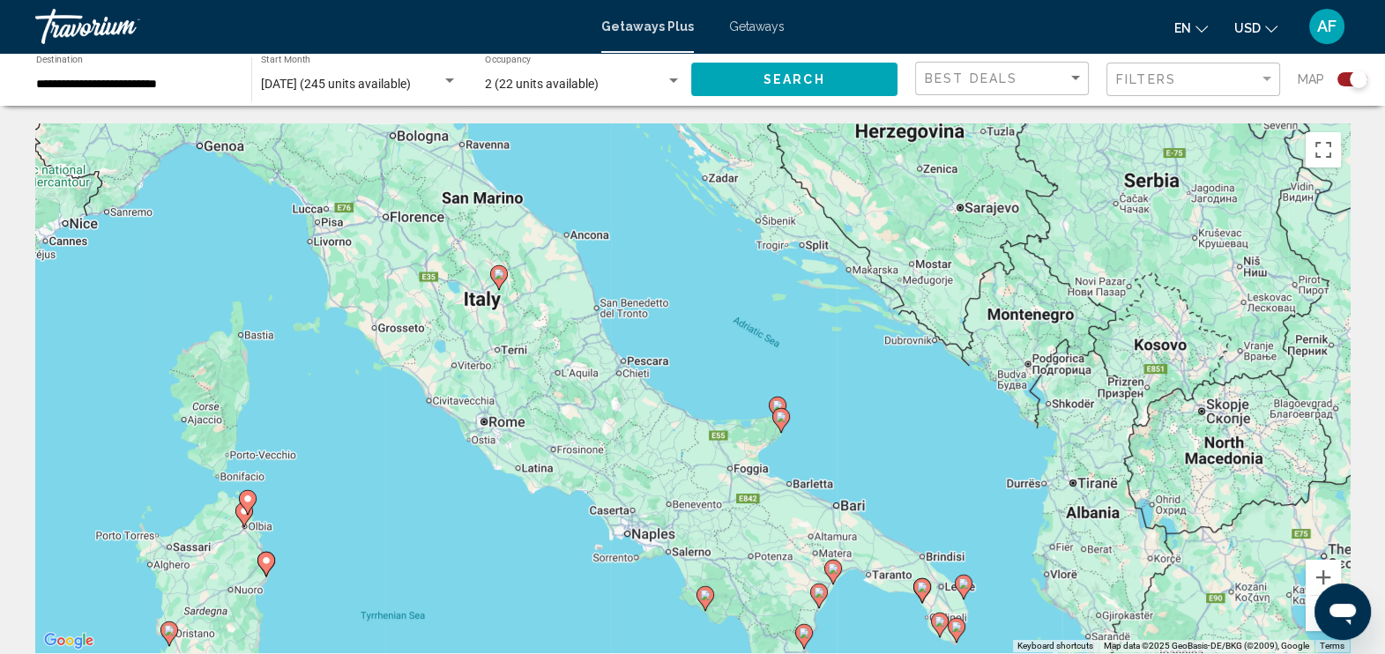
drag, startPoint x: 496, startPoint y: 356, endPoint x: 837, endPoint y: 583, distance: 409.9
click at [837, 583] on div "To activate drag with keyboard, press Alt + Enter. Once in keyboard drag state,…" at bounding box center [692, 387] width 1314 height 529
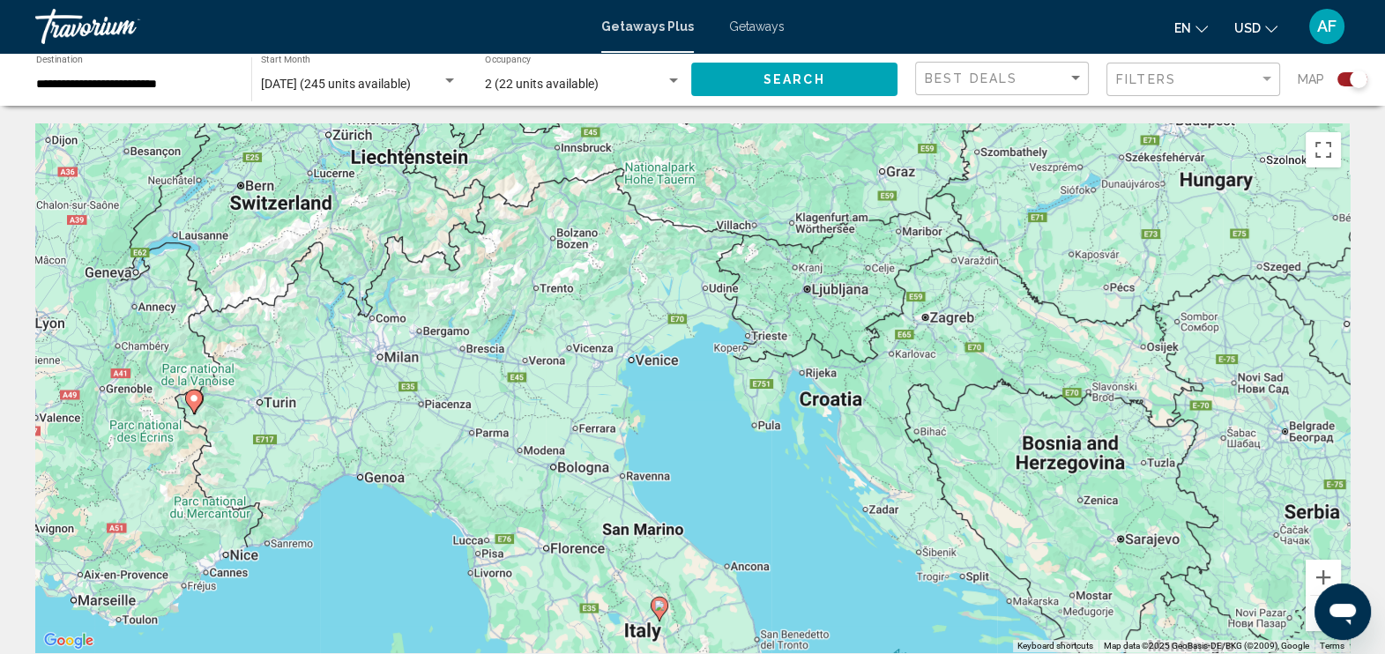
drag, startPoint x: 630, startPoint y: 330, endPoint x: 754, endPoint y: 586, distance: 284.6
click at [754, 586] on div "To activate drag with keyboard, press Alt + Enter. Once in keyboard drag state,…" at bounding box center [692, 387] width 1314 height 529
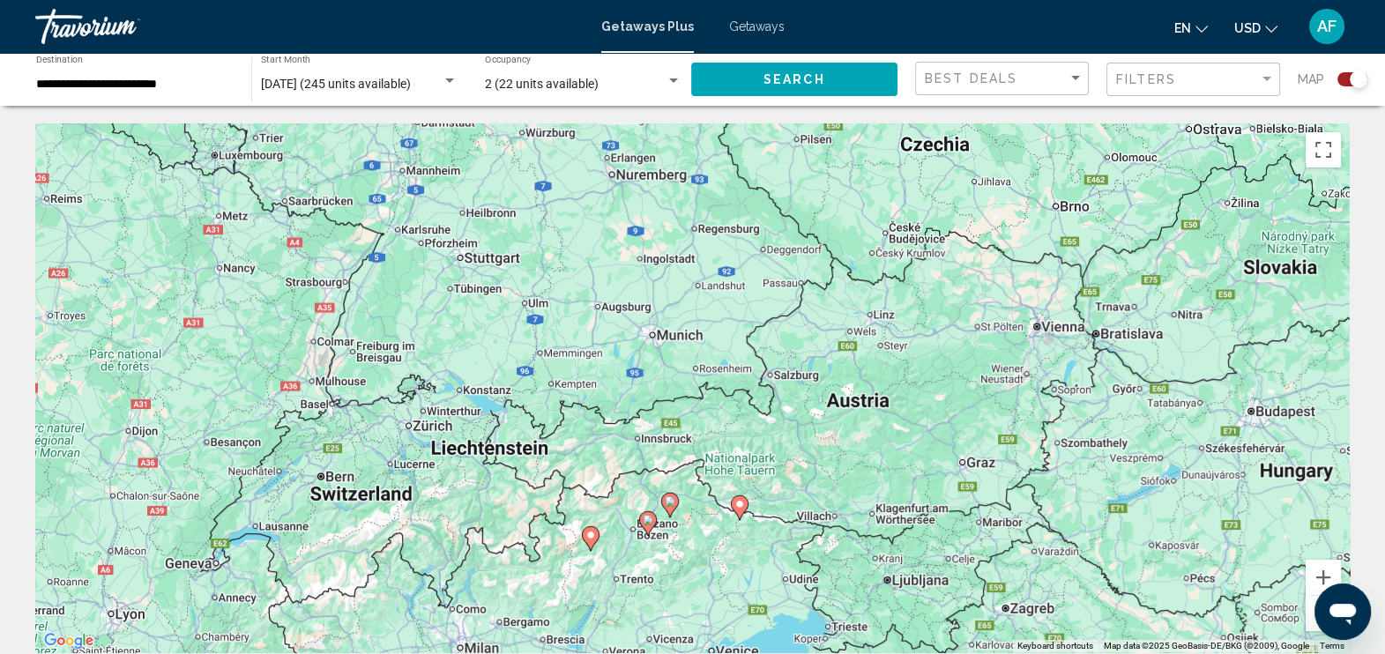
drag, startPoint x: 444, startPoint y: 417, endPoint x: 528, endPoint y: 710, distance: 305.2
click at [528, 653] on html "**********" at bounding box center [692, 327] width 1385 height 654
